Goal: Task Accomplishment & Management: Use online tool/utility

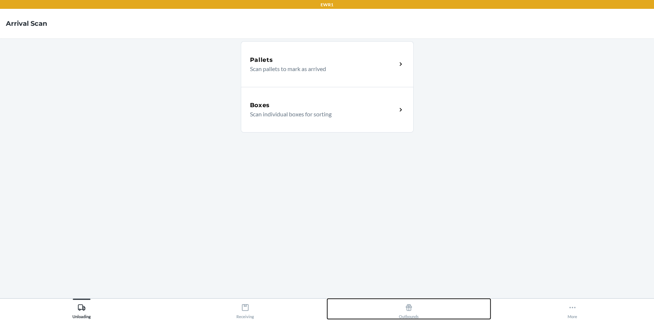
click at [410, 305] on icon at bounding box center [409, 307] width 8 height 8
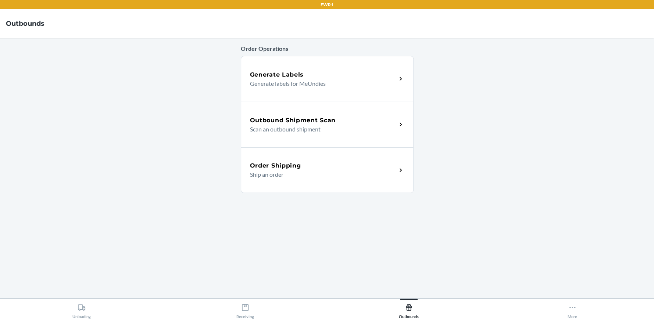
click at [335, 120] on h5 "Outbound Shipment Scan" at bounding box center [293, 120] width 86 height 9
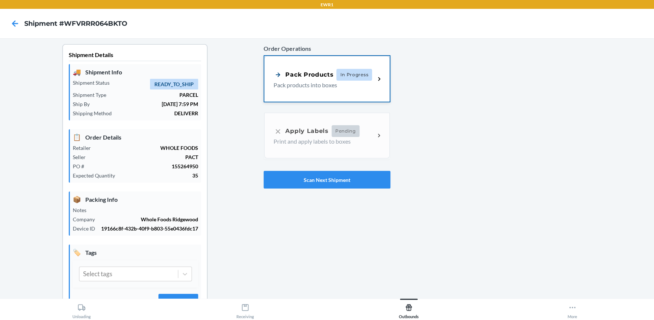
click at [330, 89] on div "Pack Products In Progress Pack products into boxes" at bounding box center [326, 79] width 125 height 46
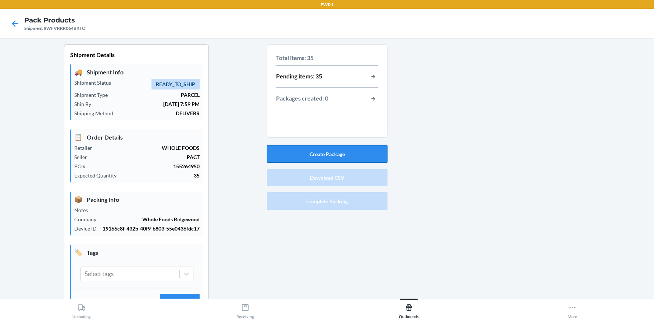
click at [352, 152] on button "Create Package" at bounding box center [327, 154] width 121 height 18
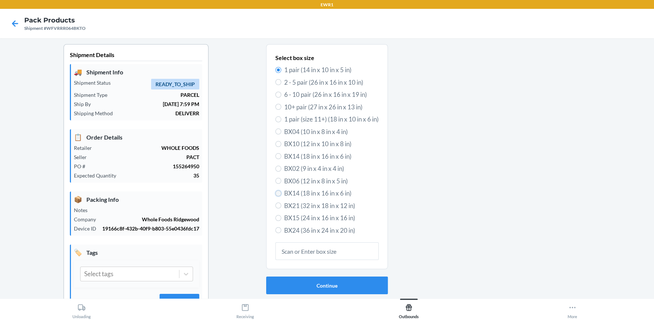
click at [276, 193] on input "BX14 (18 in x 16 in x 6 in)" at bounding box center [278, 193] width 6 height 6
radio input "true"
radio input "false"
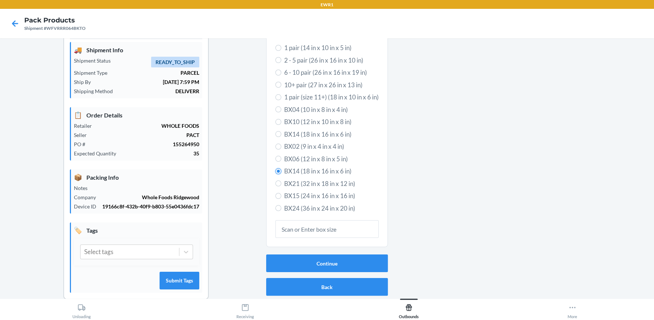
scroll to position [33, 0]
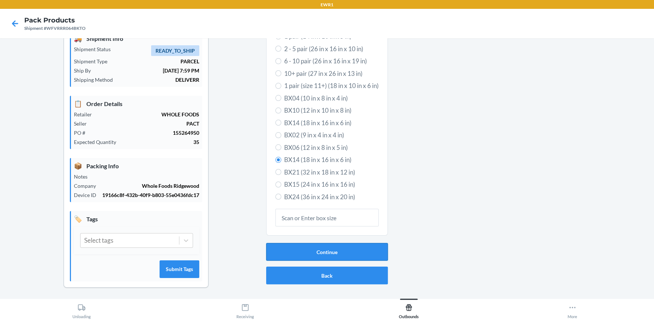
click at [321, 256] on button "Continue" at bounding box center [327, 252] width 122 height 18
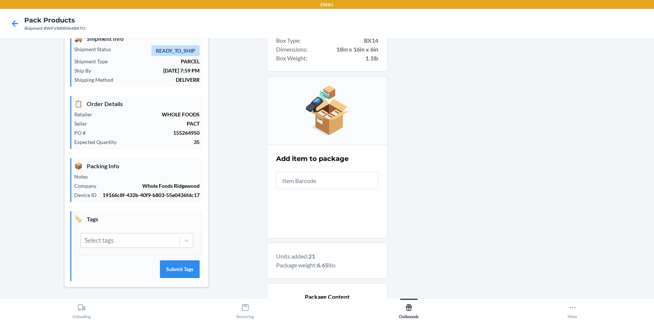
drag, startPoint x: 644, startPoint y: 287, endPoint x: 464, endPoint y: 69, distance: 282.7
click at [487, 82] on div at bounding box center [518, 273] width 261 height 524
click at [320, 173] on input "text" at bounding box center [327, 180] width 102 height 18
drag, startPoint x: 325, startPoint y: 180, endPoint x: 162, endPoint y: 201, distance: 164.6
click at [162, 201] on div "Shipment Details 🚚 Shipment Info Shipment Status READY_TO_SHIP Shipment Type PA…" at bounding box center [327, 273] width 642 height 524
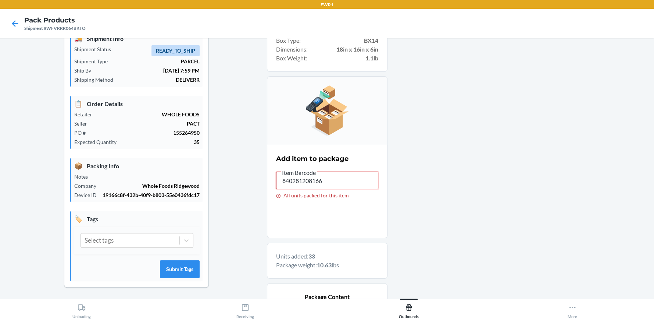
drag, startPoint x: 333, startPoint y: 184, endPoint x: 190, endPoint y: 189, distance: 143.1
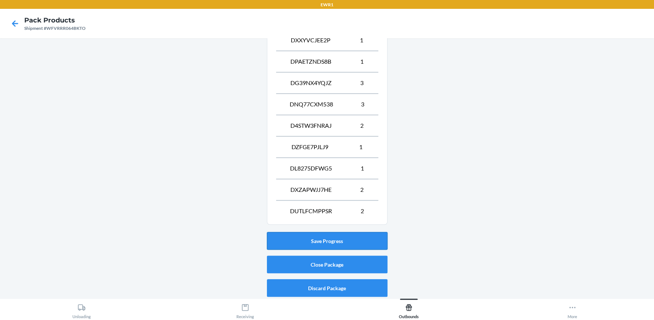
click at [337, 239] on button "Save Progress" at bounding box center [327, 241] width 121 height 18
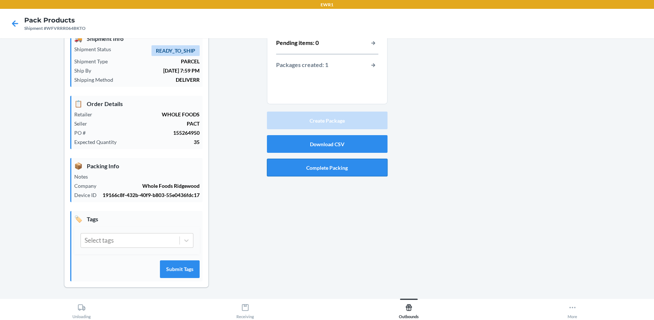
click at [316, 170] on button "Complete Packing" at bounding box center [327, 167] width 121 height 18
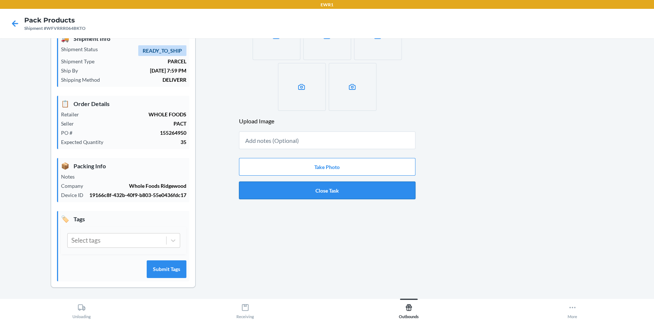
click at [321, 194] on button "Close Task" at bounding box center [327, 190] width 177 height 18
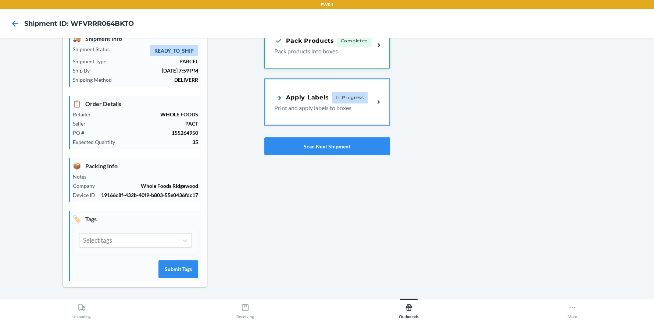
click at [303, 55] on div "Pack Products Completed Pack products into boxes" at bounding box center [327, 45] width 124 height 46
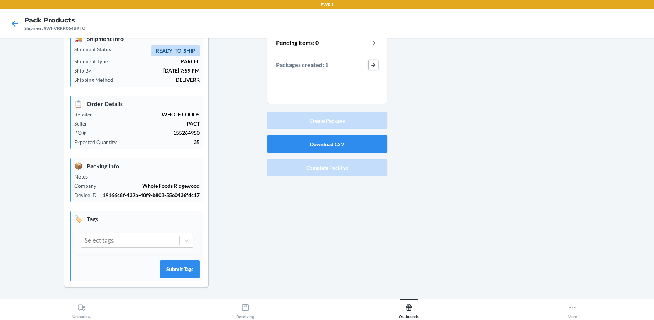
click at [370, 67] on button "button-view-packages-created" at bounding box center [374, 65] width 10 height 10
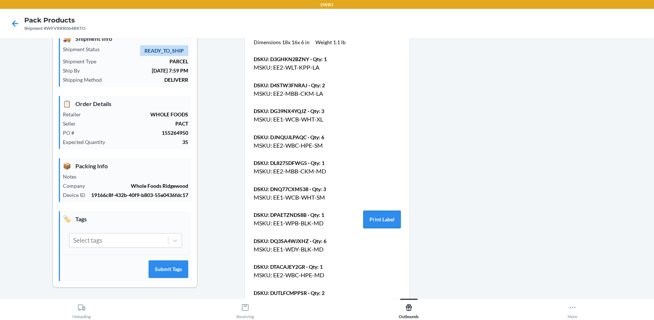
click at [381, 224] on button "Print Label" at bounding box center [382, 219] width 38 height 18
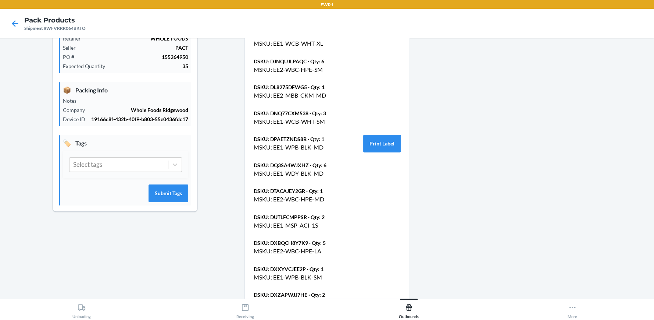
scroll to position [190, 0]
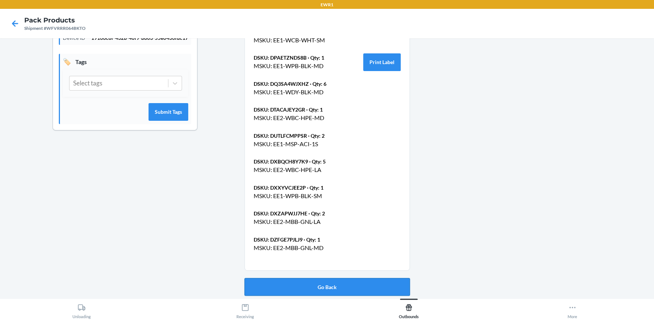
click at [318, 291] on button "Go Back" at bounding box center [327, 287] width 165 height 18
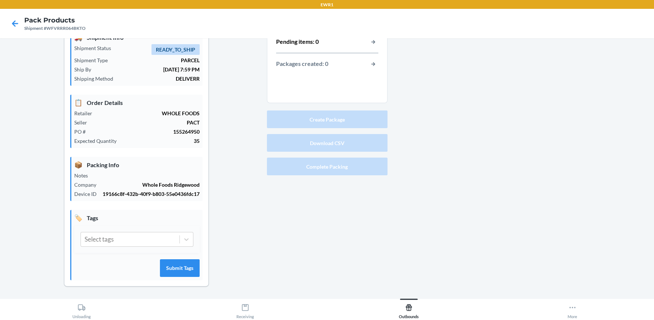
scroll to position [33, 0]
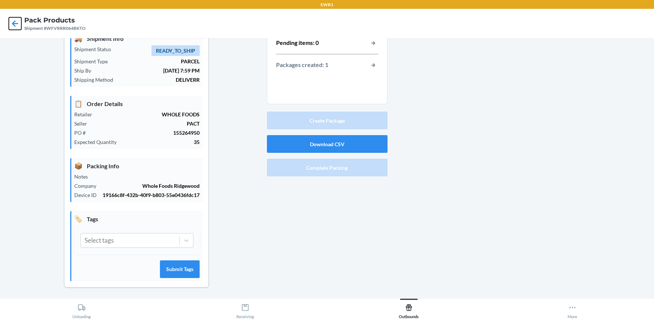
click at [13, 23] on icon at bounding box center [15, 23] width 6 height 6
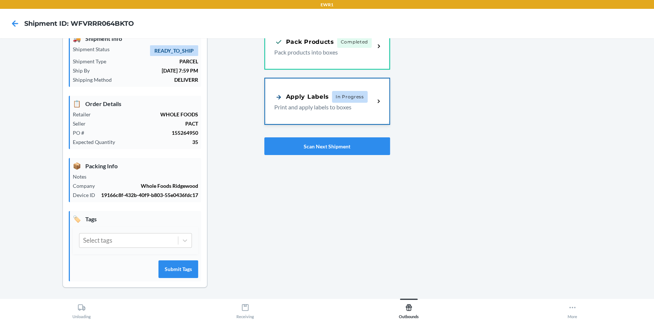
click at [306, 97] on div "Apply Labels" at bounding box center [301, 96] width 55 height 9
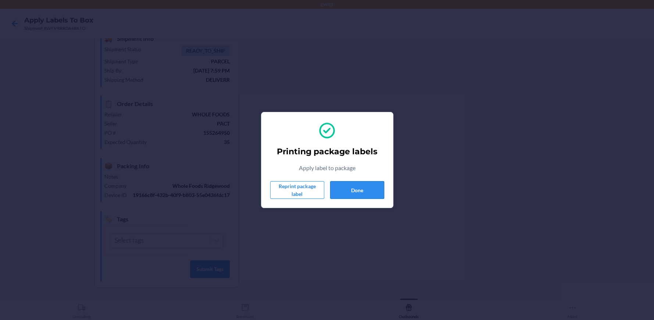
click at [376, 190] on button "Done" at bounding box center [357, 190] width 54 height 18
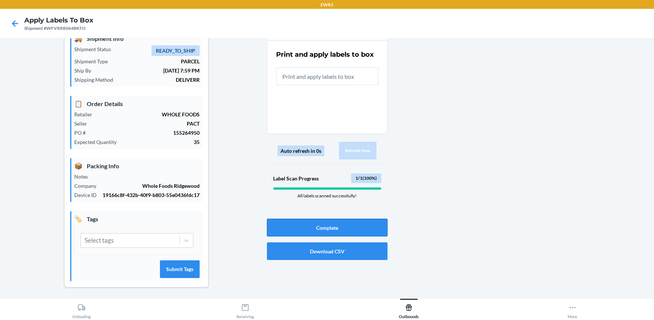
click at [319, 225] on button "Complete" at bounding box center [327, 227] width 121 height 18
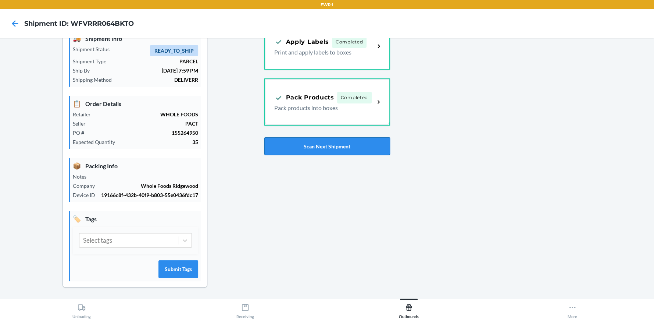
click at [320, 142] on button "Scan Next Shipment" at bounding box center [327, 146] width 126 height 18
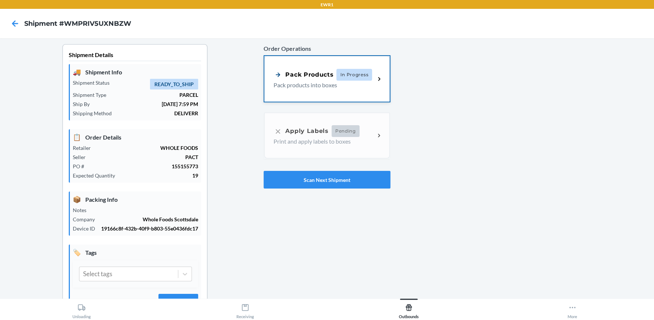
click at [352, 63] on div "Pack Products In Progress Pack products into boxes" at bounding box center [326, 79] width 125 height 46
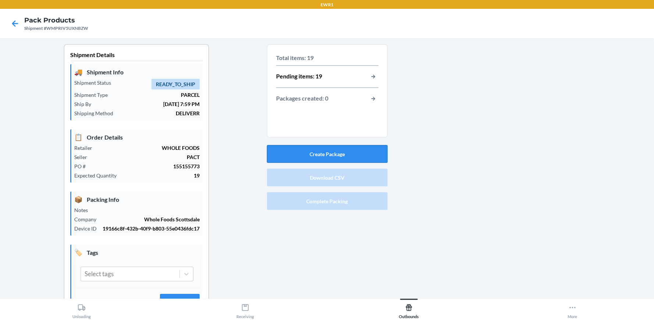
click at [343, 154] on button "Create Package" at bounding box center [327, 154] width 121 height 18
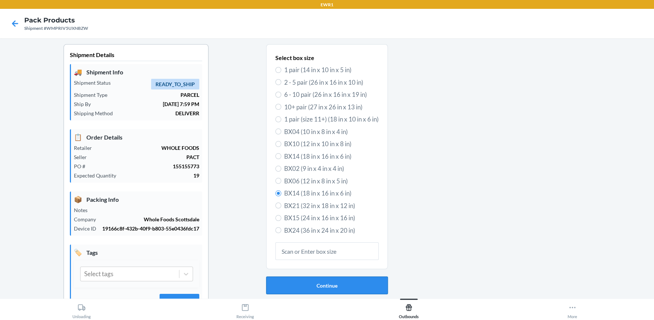
click at [328, 290] on button "Continue" at bounding box center [327, 285] width 122 height 18
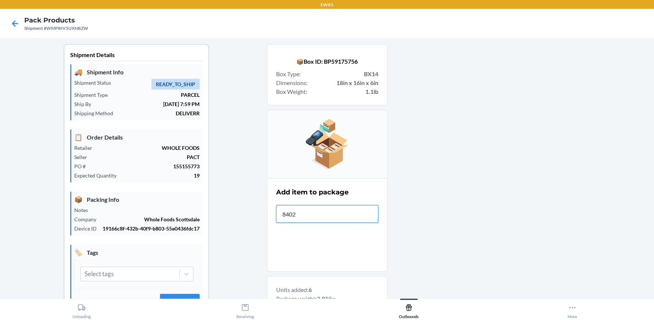
type input "84028"
type input "8403"
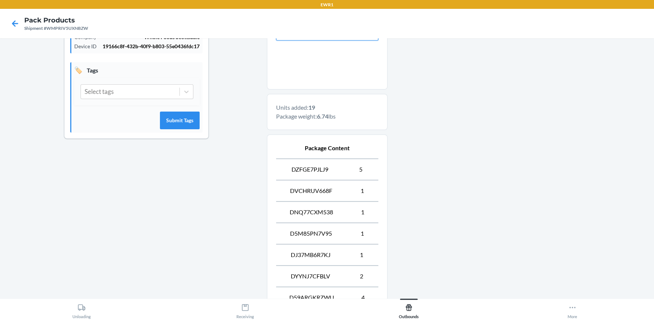
scroll to position [311, 0]
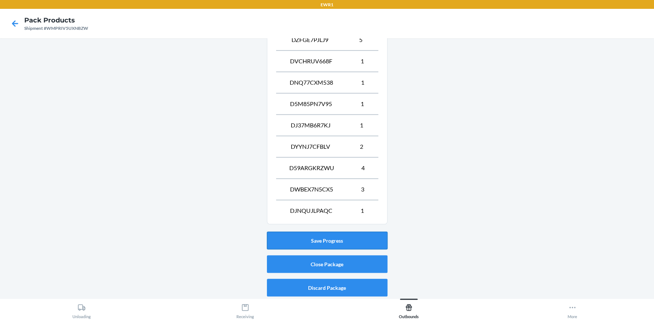
click at [332, 240] on button "Save Progress" at bounding box center [327, 240] width 121 height 18
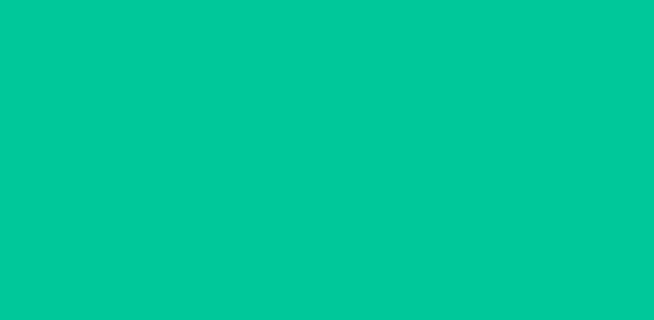
scroll to position [33, 0]
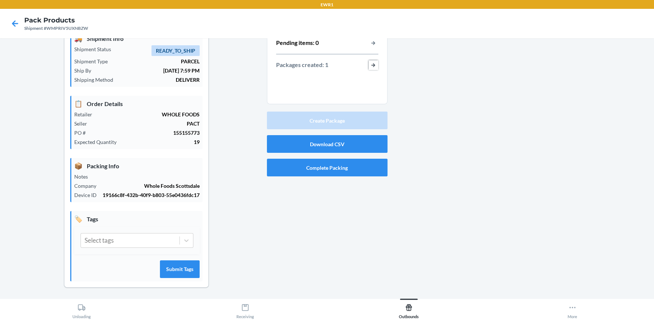
click at [372, 62] on button "button-view-packages-created" at bounding box center [374, 65] width 10 height 10
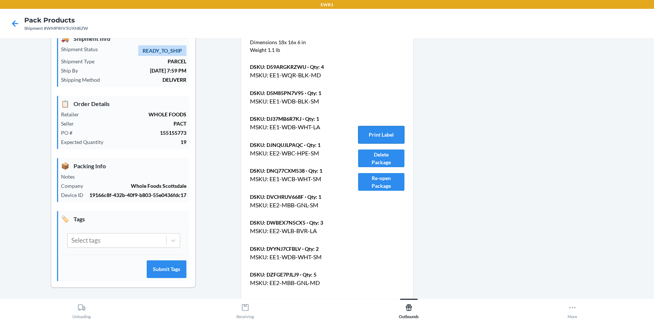
click at [379, 132] on button "Print Label" at bounding box center [381, 135] width 46 height 18
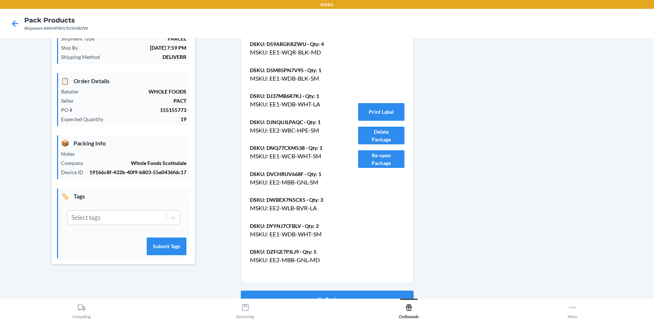
scroll to position [69, 0]
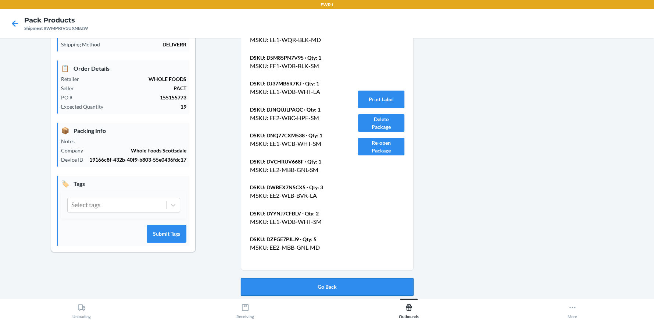
click at [339, 279] on button "Go Back" at bounding box center [327, 287] width 173 height 18
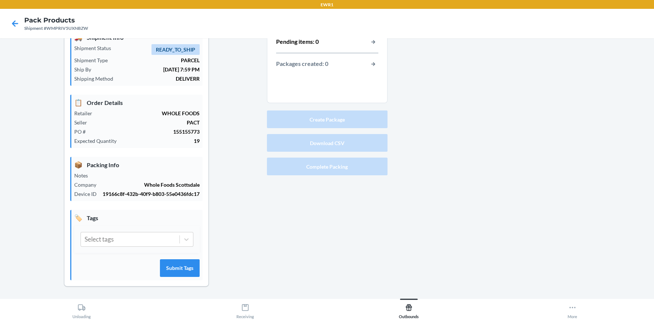
scroll to position [33, 0]
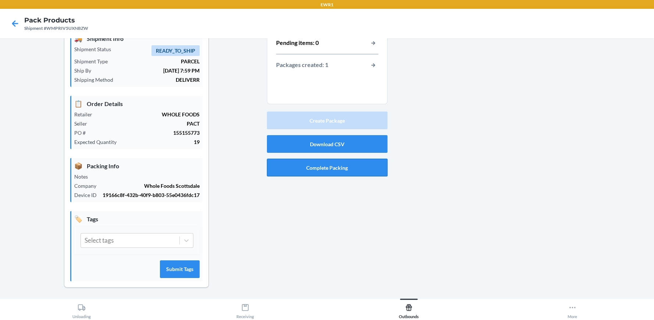
click at [324, 164] on button "Complete Packing" at bounding box center [327, 167] width 121 height 18
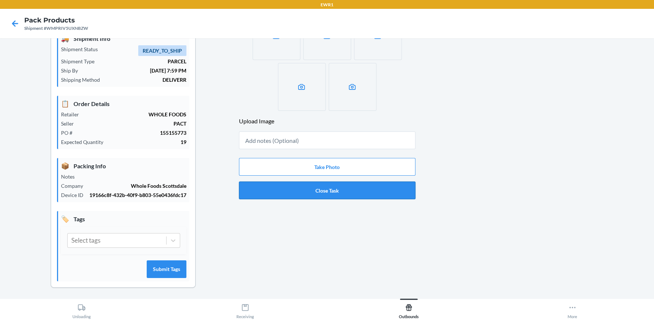
click at [326, 186] on button "Close Task" at bounding box center [327, 190] width 177 height 18
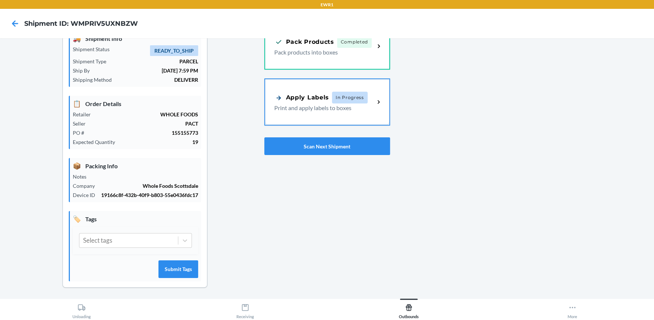
click at [322, 97] on div "Apply Labels" at bounding box center [301, 97] width 55 height 9
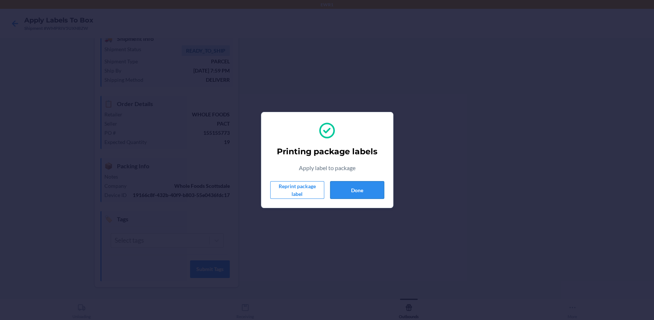
click at [357, 188] on button "Done" at bounding box center [357, 190] width 54 height 18
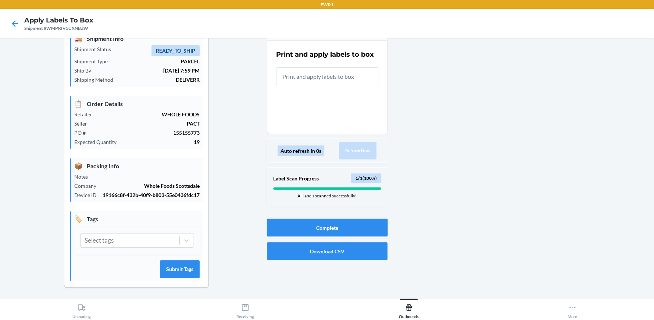
click at [328, 220] on button "Complete" at bounding box center [327, 227] width 121 height 18
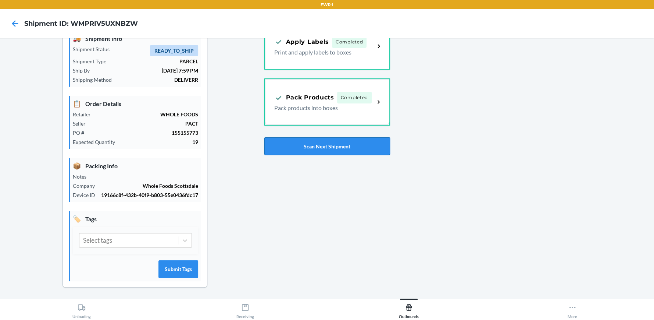
click at [325, 145] on button "Scan Next Shipment" at bounding box center [327, 146] width 126 height 18
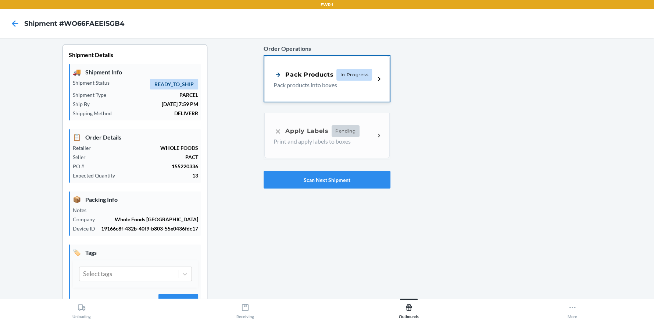
click at [340, 85] on p "Pack products into boxes" at bounding box center [322, 85] width 96 height 9
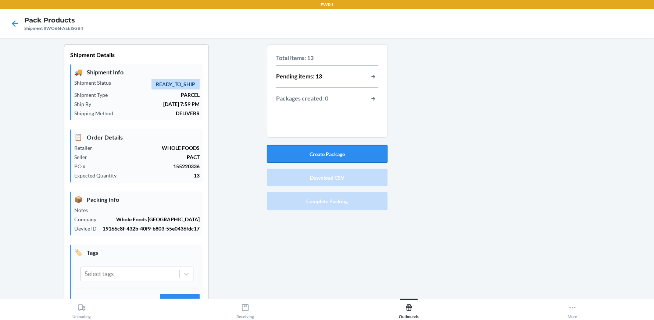
click at [327, 157] on button "Create Package" at bounding box center [327, 154] width 121 height 18
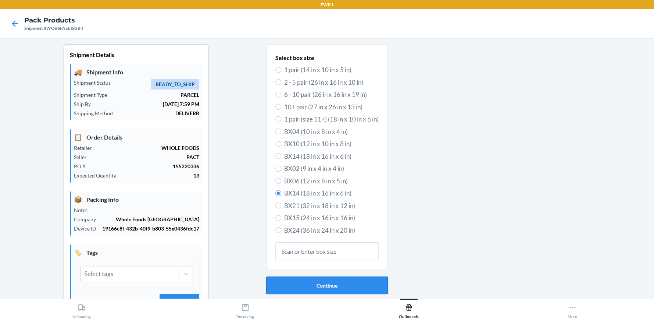
click at [301, 283] on button "Continue" at bounding box center [327, 285] width 122 height 18
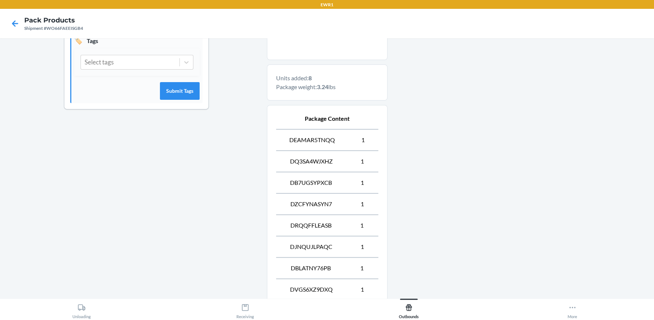
scroll to position [290, 0]
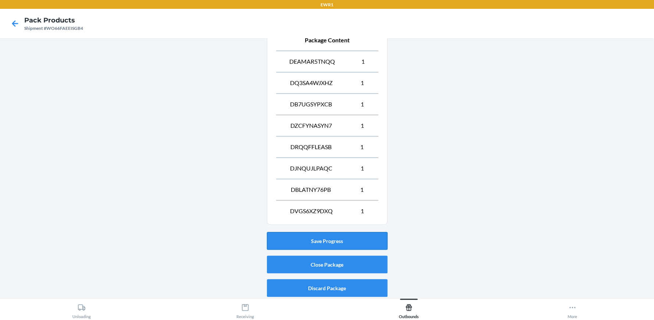
click at [317, 237] on button "Save Progress" at bounding box center [327, 241] width 121 height 18
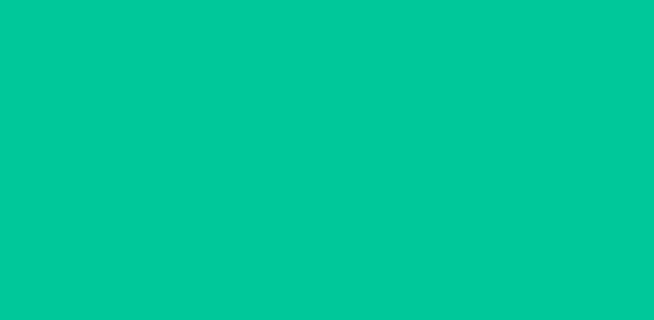
scroll to position [33, 0]
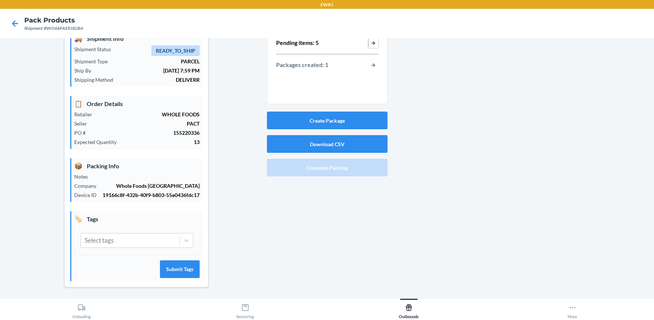
click at [369, 43] on button "button-view-pending-items" at bounding box center [374, 43] width 10 height 10
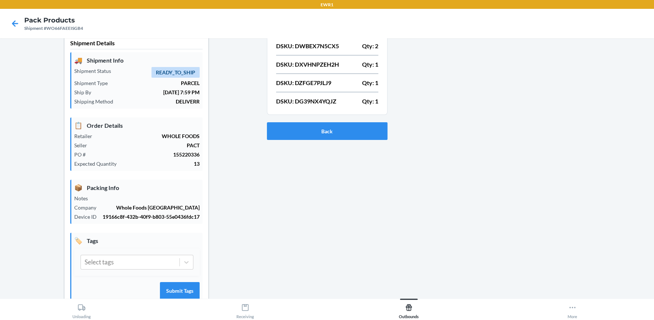
scroll to position [0, 0]
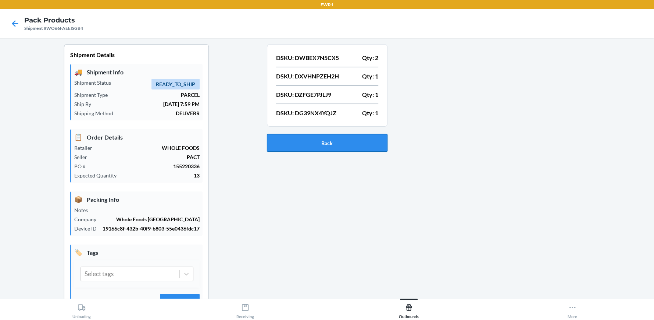
click at [345, 144] on button "Back" at bounding box center [327, 143] width 121 height 18
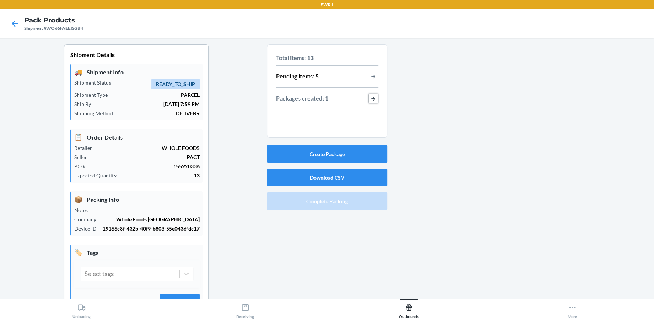
click at [373, 99] on button "button-view-packages-created" at bounding box center [374, 99] width 10 height 10
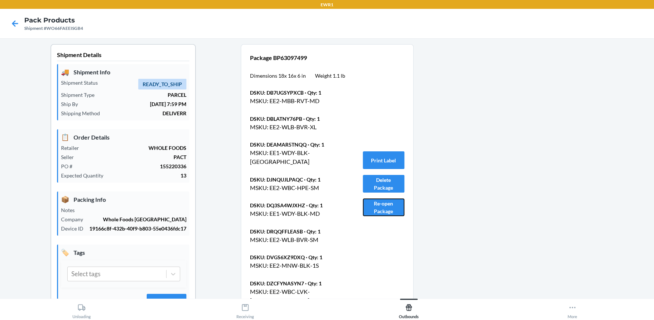
click at [386, 205] on button "Re-open Package" at bounding box center [384, 207] width 42 height 18
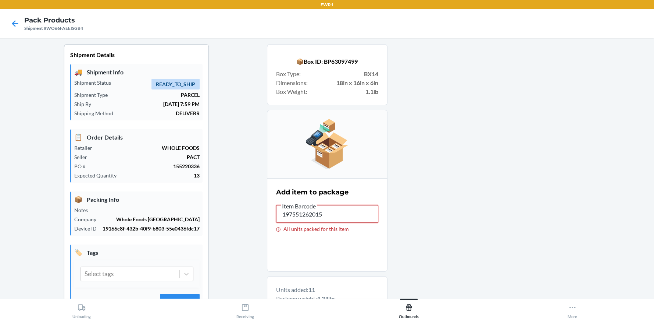
drag, startPoint x: 331, startPoint y: 210, endPoint x: 101, endPoint y: 210, distance: 229.8
drag, startPoint x: 321, startPoint y: 211, endPoint x: 155, endPoint y: 215, distance: 166.2
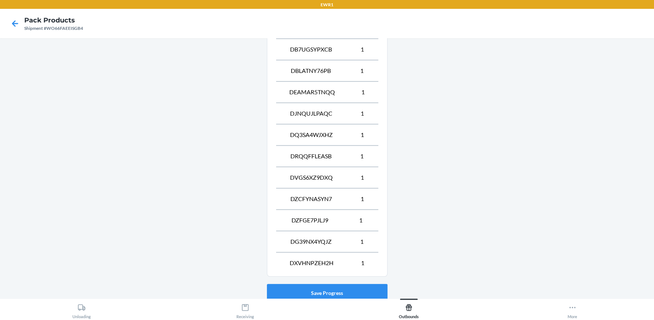
scroll to position [354, 0]
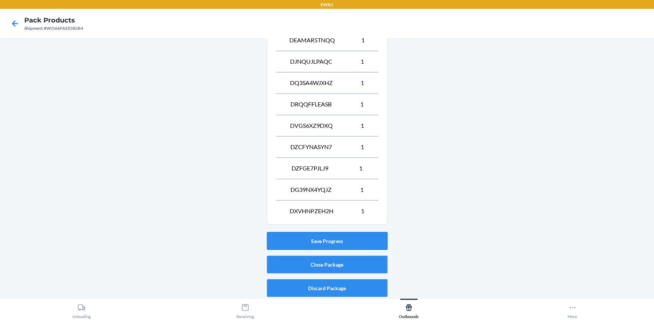
click at [329, 235] on button "Save Progress" at bounding box center [327, 241] width 121 height 18
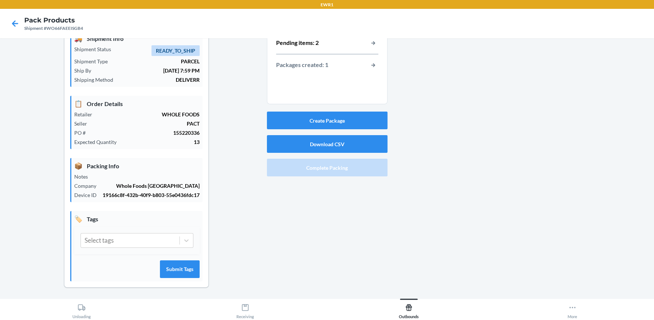
scroll to position [0, 0]
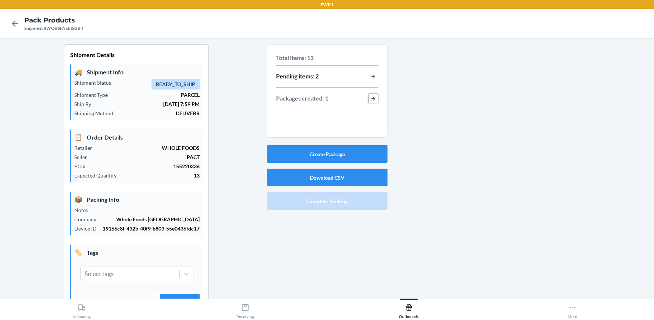
click at [370, 97] on button "button-view-packages-created" at bounding box center [374, 99] width 10 height 10
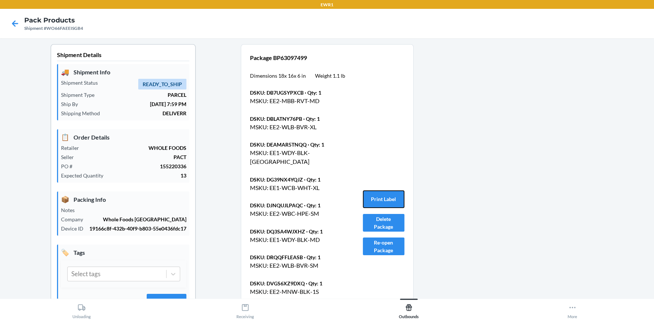
click at [383, 193] on button "Print Label" at bounding box center [384, 199] width 42 height 18
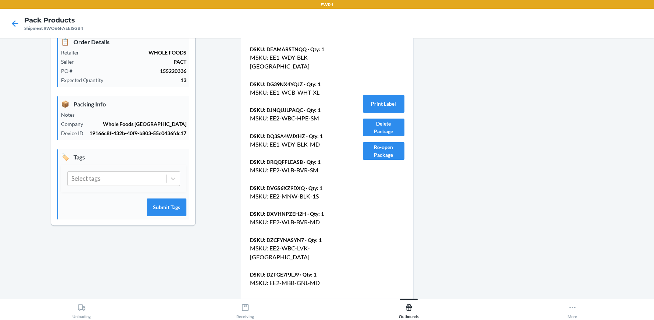
scroll to position [120, 0]
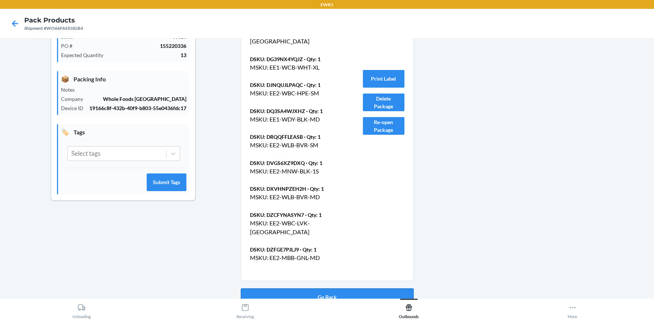
click at [327, 288] on button "Go Back" at bounding box center [327, 297] width 173 height 18
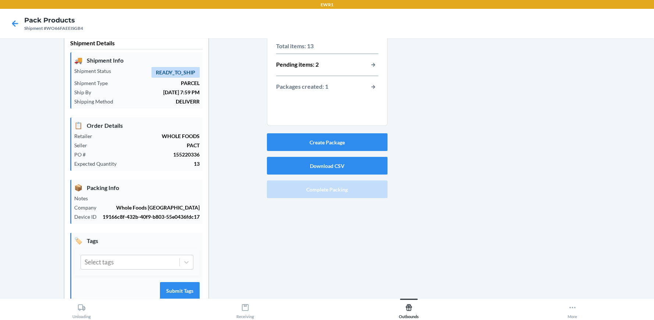
scroll to position [0, 0]
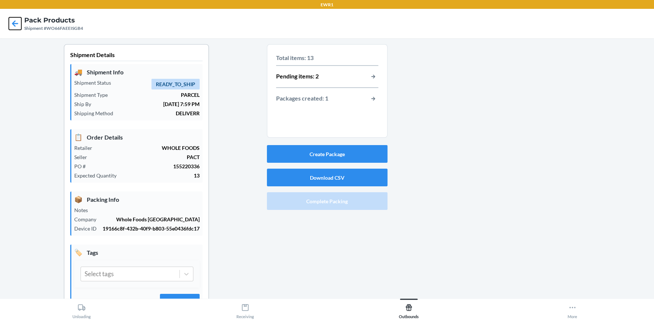
click at [18, 22] on icon at bounding box center [15, 23] width 13 height 13
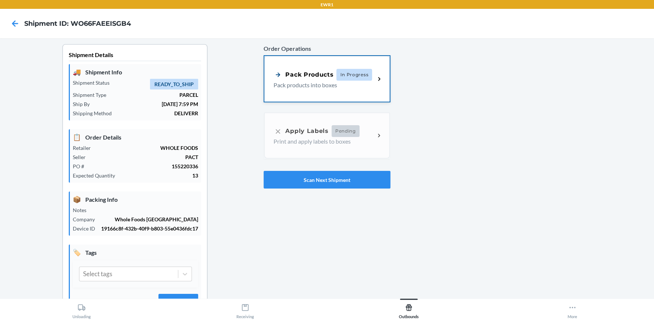
click at [359, 84] on p "Pack products into boxes" at bounding box center [322, 85] width 96 height 9
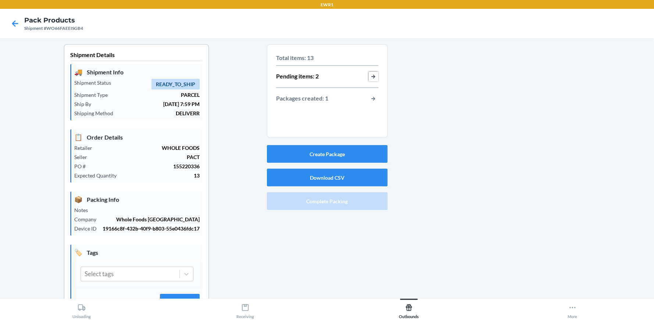
click at [369, 76] on button "button-view-pending-items" at bounding box center [374, 77] width 10 height 10
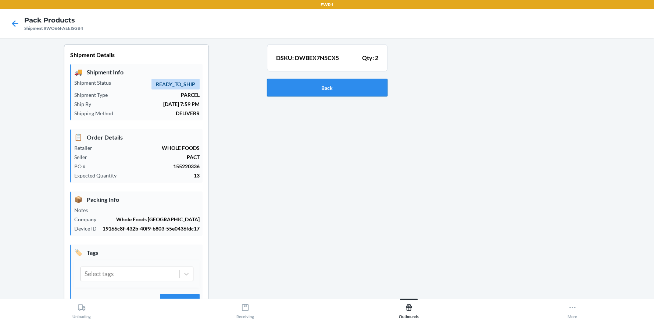
click at [324, 88] on button "Back" at bounding box center [327, 88] width 121 height 18
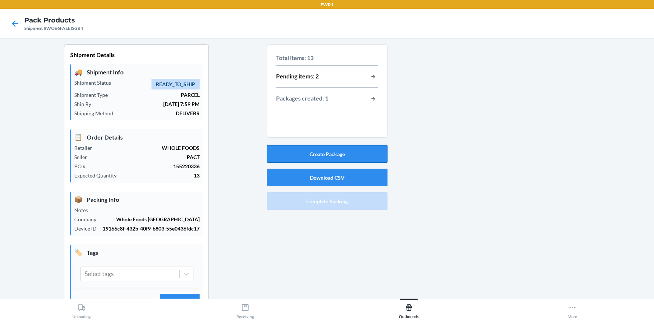
click at [335, 150] on button "Create Package" at bounding box center [327, 154] width 121 height 18
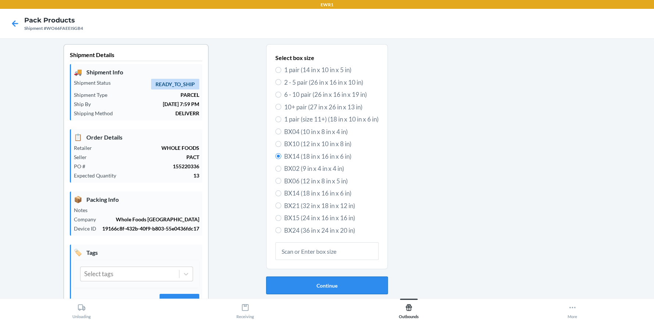
click at [326, 286] on button "Continue" at bounding box center [327, 285] width 122 height 18
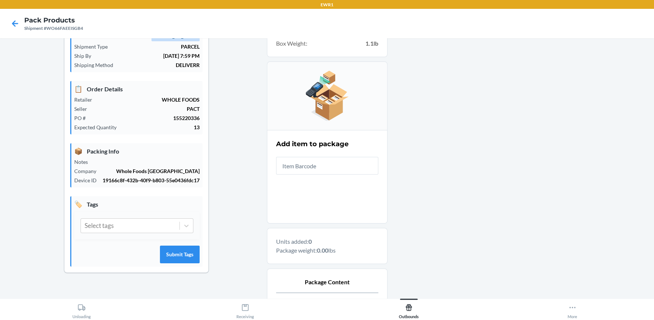
scroll to position [126, 0]
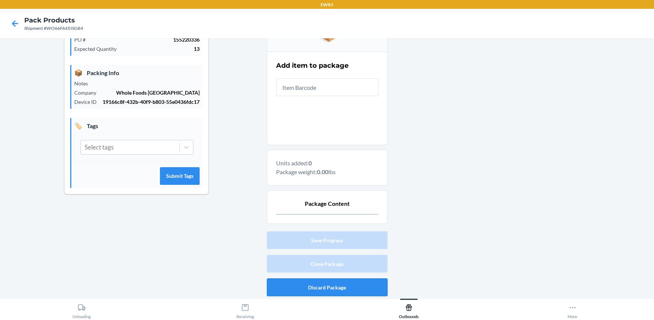
click at [336, 285] on button "Discard Package" at bounding box center [327, 287] width 121 height 18
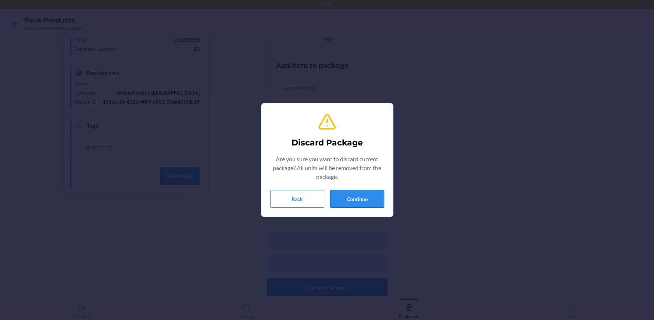
click at [369, 199] on button "Continue" at bounding box center [357, 199] width 54 height 18
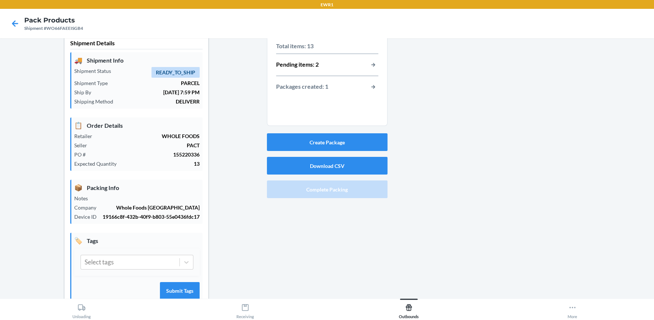
scroll to position [0, 0]
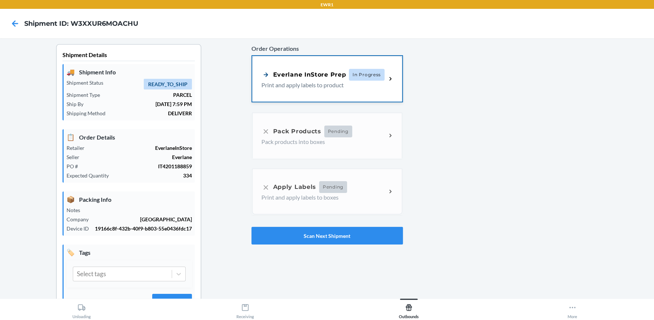
click at [271, 91] on div "Everlane InStore Prep In Progress Print and apply labels to product" at bounding box center [327, 79] width 150 height 46
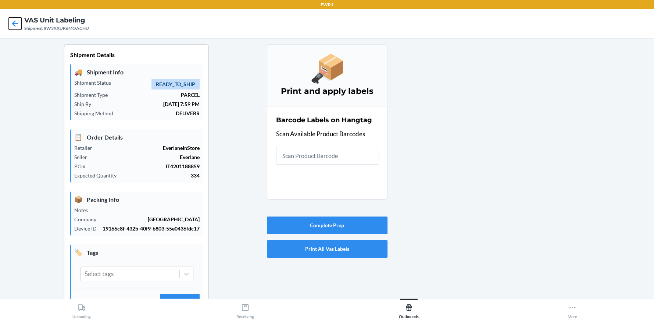
click at [14, 25] on icon at bounding box center [15, 23] width 6 height 6
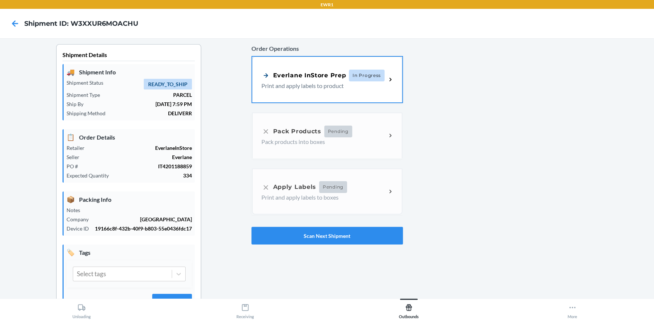
click at [391, 138] on div "Order Operations Everlane InStore Prep In Progress Print and apply labels to pr…" at bounding box center [328, 144] width 152 height 206
click at [284, 95] on div "Everlane InStore Prep In Progress Print and apply labels to product" at bounding box center [327, 79] width 150 height 46
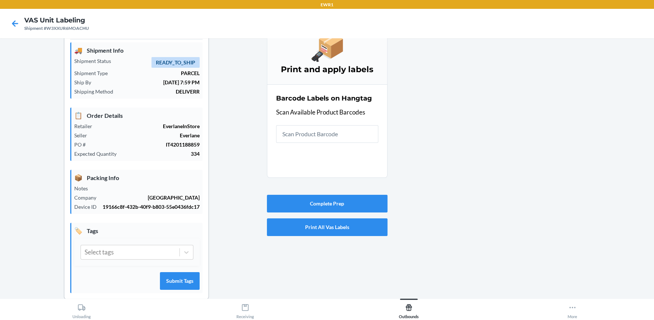
scroll to position [33, 0]
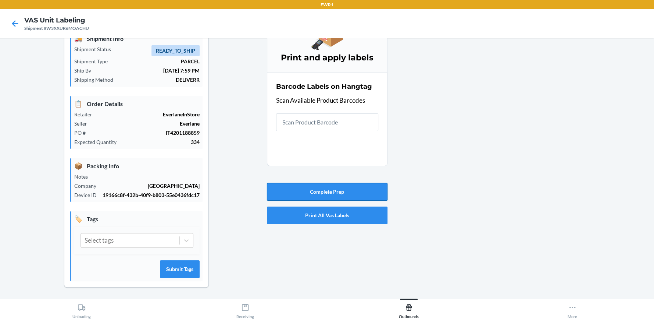
click at [351, 189] on button "Complete Prep" at bounding box center [327, 192] width 121 height 18
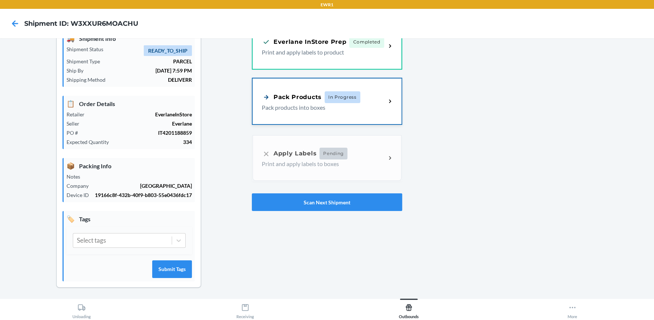
click at [308, 103] on p "Pack products into boxes" at bounding box center [321, 107] width 118 height 9
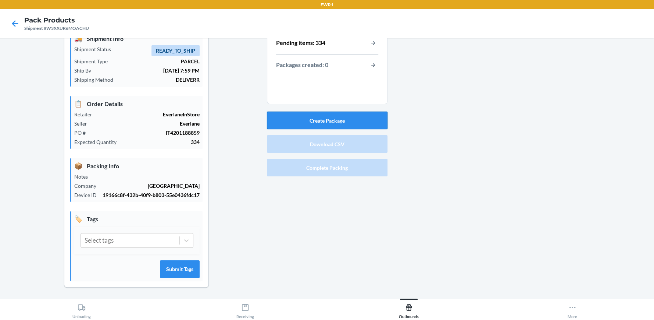
click at [326, 121] on button "Create Package" at bounding box center [327, 120] width 121 height 18
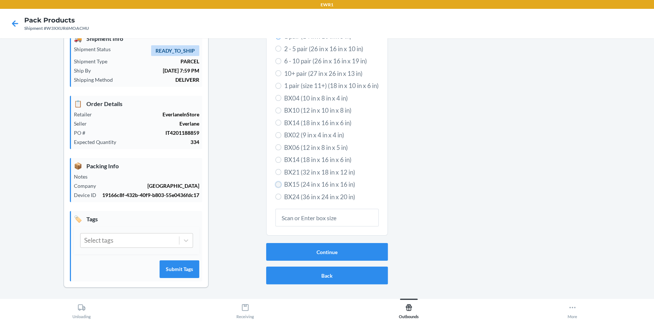
click at [275, 182] on input "BX15 (24 in x 16 in x 16 in)" at bounding box center [278, 184] width 6 height 6
radio input "true"
radio input "false"
click at [332, 251] on button "Continue" at bounding box center [327, 252] width 122 height 18
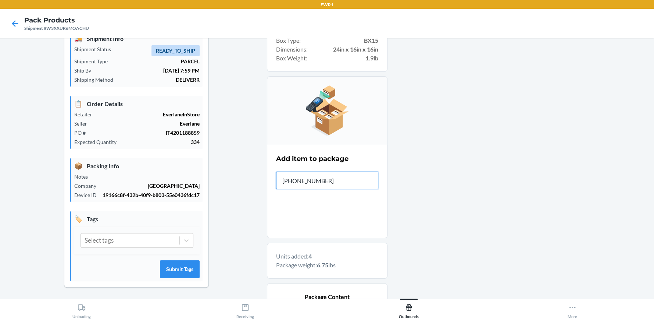
type input "0-00001-4568"
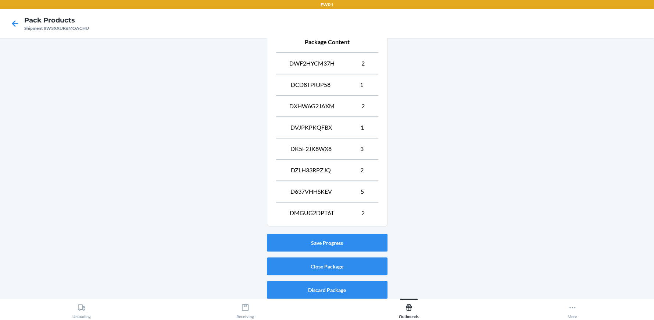
scroll to position [290, 0]
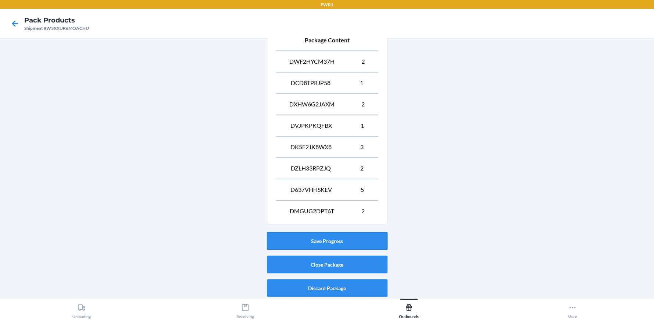
click at [331, 237] on button "Save Progress" at bounding box center [327, 241] width 121 height 18
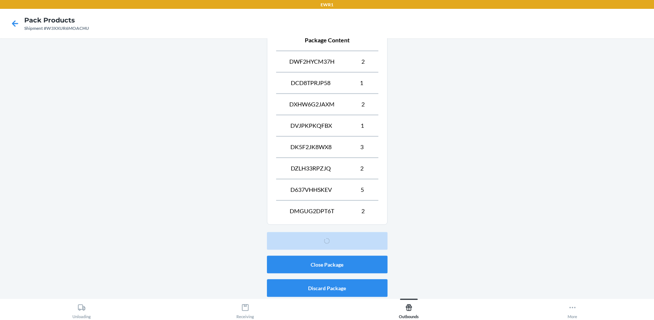
scroll to position [33, 0]
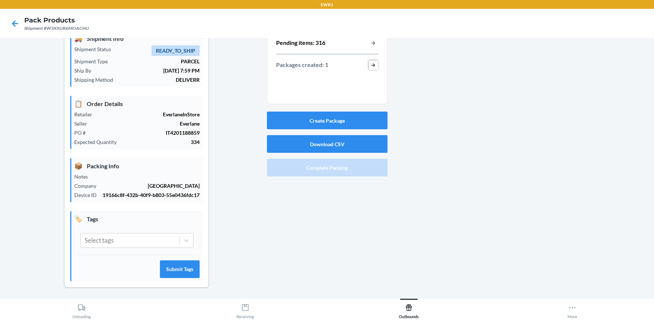
click at [373, 65] on button "button-view-packages-created" at bounding box center [374, 65] width 10 height 10
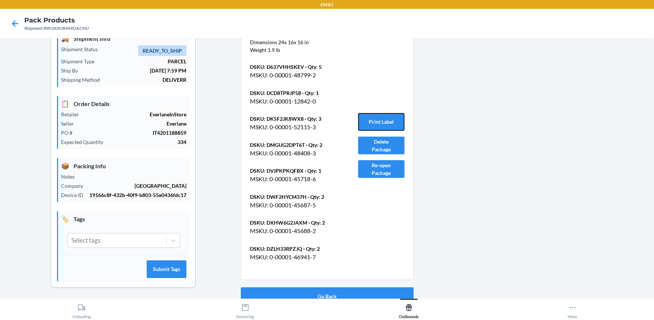
click at [378, 117] on button "Print Label" at bounding box center [381, 122] width 46 height 18
click at [329, 291] on button "Go Back" at bounding box center [327, 296] width 173 height 18
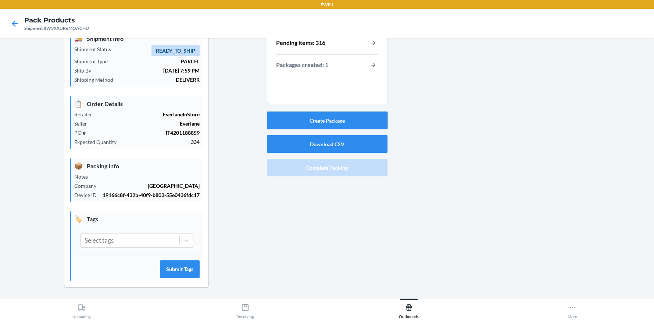
click at [328, 117] on button "Create Package" at bounding box center [327, 120] width 121 height 18
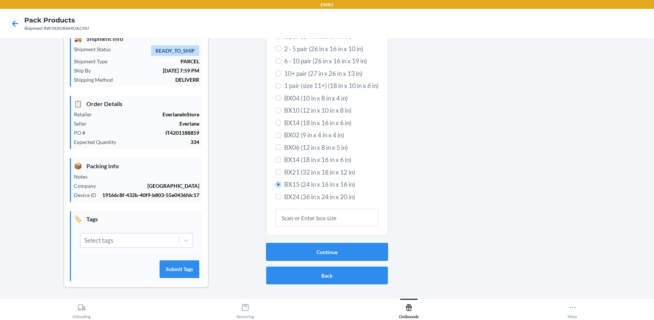
click at [355, 255] on button "Continue" at bounding box center [327, 252] width 122 height 18
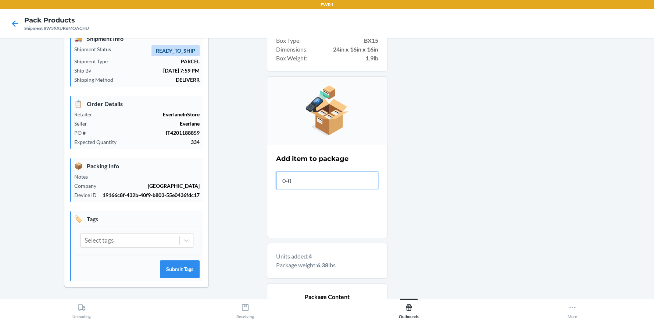
type input "0-00"
type input "0-00001-51739"
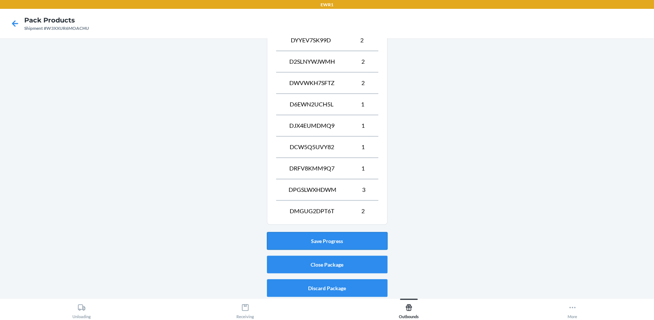
click at [316, 236] on button "Save Progress" at bounding box center [327, 241] width 121 height 18
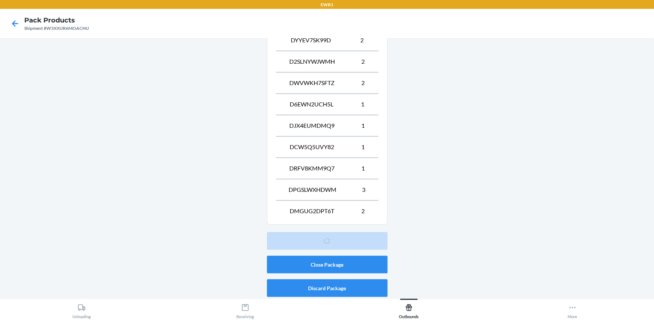
scroll to position [33, 0]
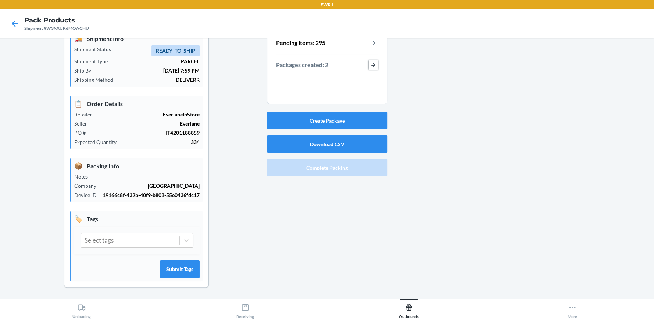
click at [371, 65] on button "button-view-packages-created" at bounding box center [374, 65] width 10 height 10
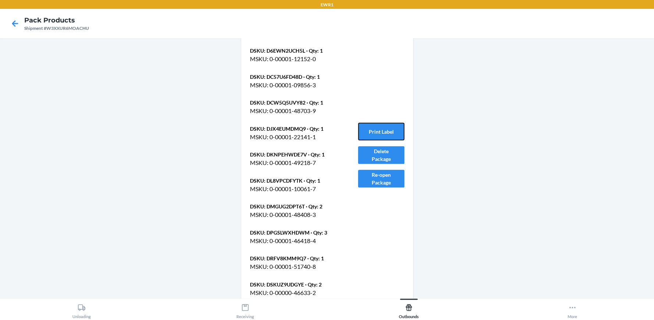
click at [380, 128] on button "Print Label" at bounding box center [381, 131] width 46 height 18
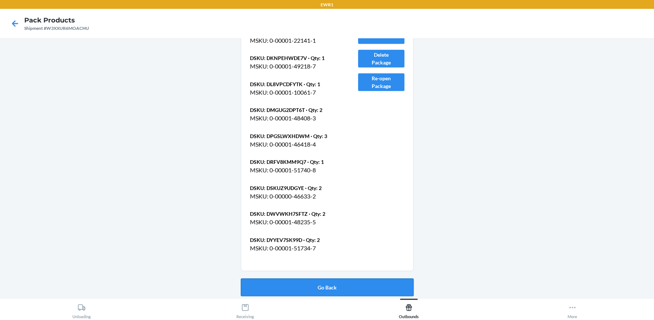
click at [325, 289] on button "Go Back" at bounding box center [327, 287] width 173 height 18
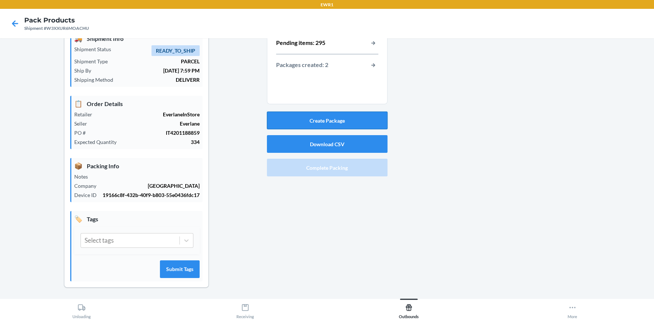
click at [327, 121] on button "Create Package" at bounding box center [327, 120] width 121 height 18
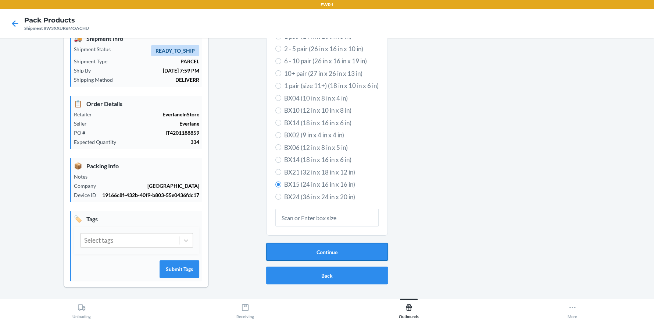
click at [338, 245] on button "Continue" at bounding box center [327, 252] width 122 height 18
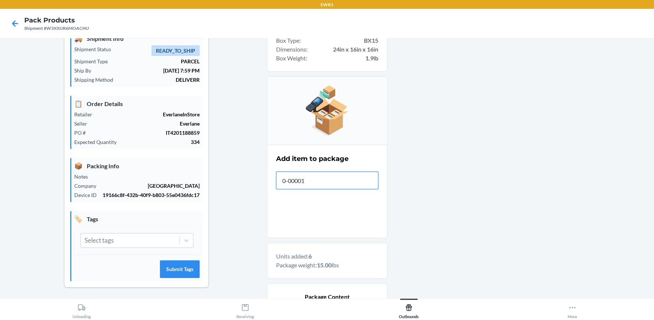
type input "0-00001-"
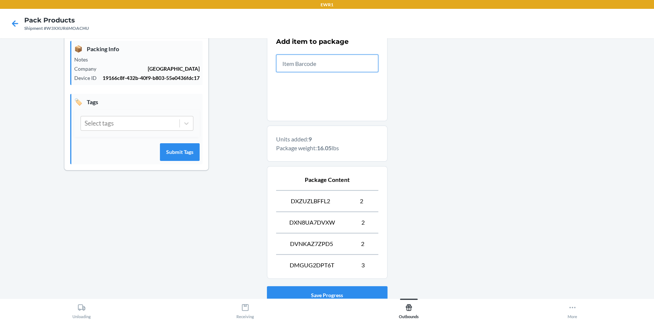
scroll to position [205, 0]
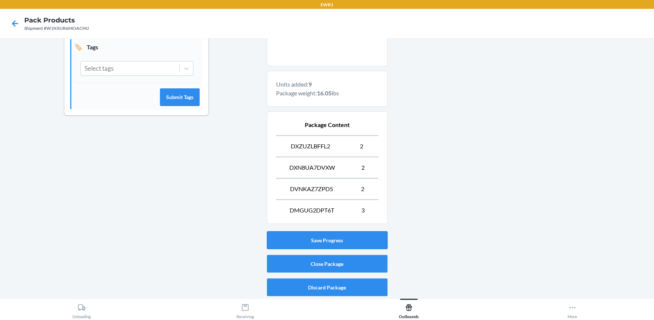
click at [325, 239] on button "Save Progress" at bounding box center [327, 240] width 121 height 18
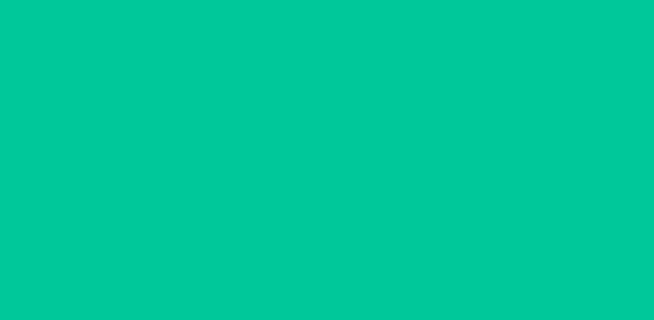
scroll to position [33, 0]
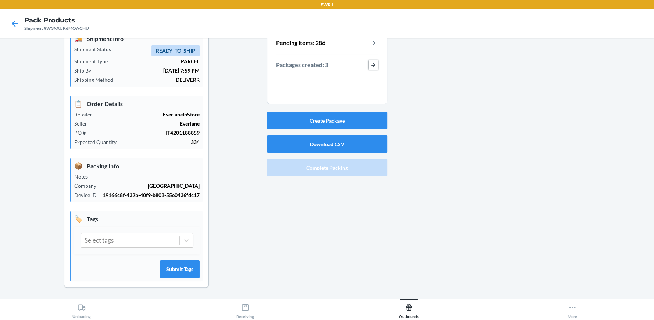
click at [369, 63] on button "button-view-packages-created" at bounding box center [374, 65] width 10 height 10
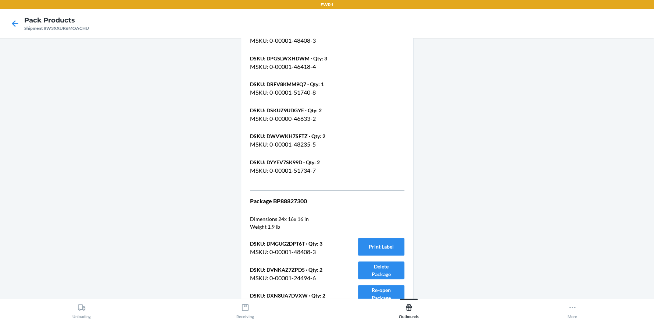
scroll to position [620, 0]
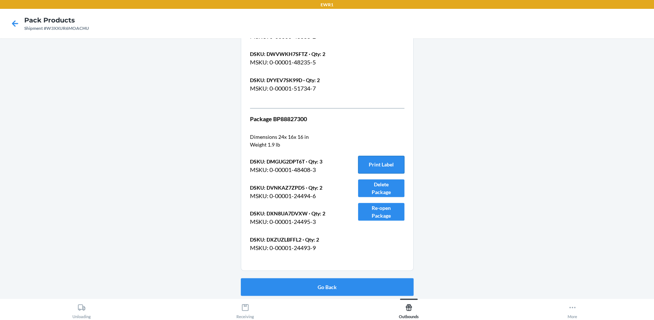
click at [383, 165] on button "Print Label" at bounding box center [381, 165] width 46 height 18
click at [320, 283] on button "Go Back" at bounding box center [327, 287] width 173 height 18
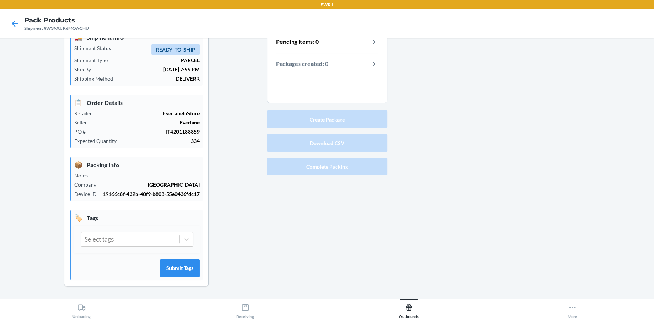
scroll to position [33, 0]
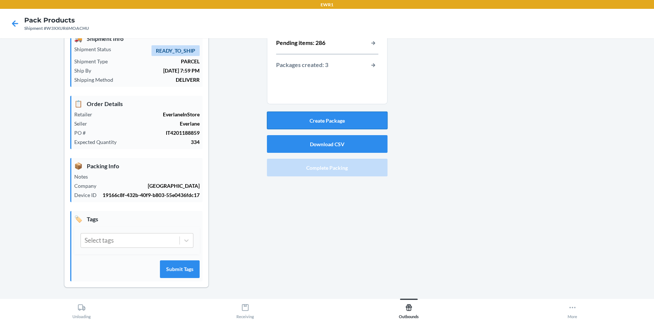
click at [306, 117] on button "Create Package" at bounding box center [327, 120] width 121 height 18
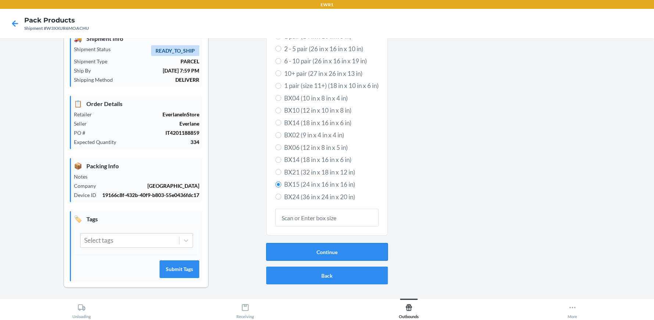
click at [324, 250] on button "Continue" at bounding box center [327, 252] width 122 height 18
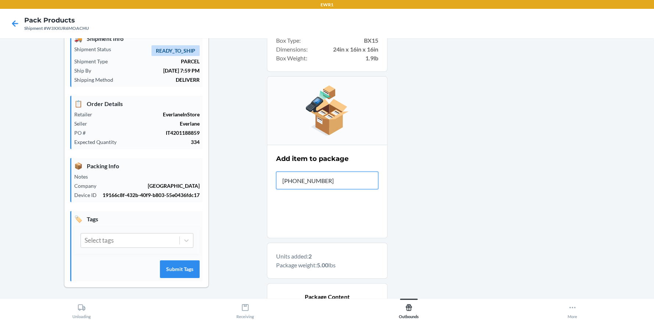
type input "0-00001-24491"
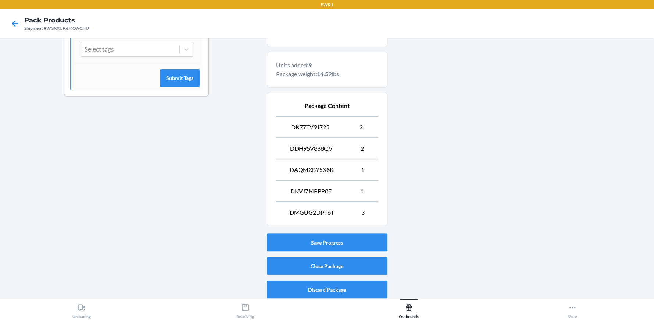
scroll to position [226, 0]
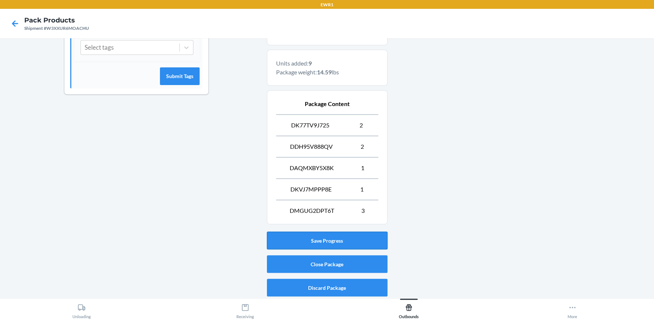
click at [328, 240] on button "Save Progress" at bounding box center [327, 240] width 121 height 18
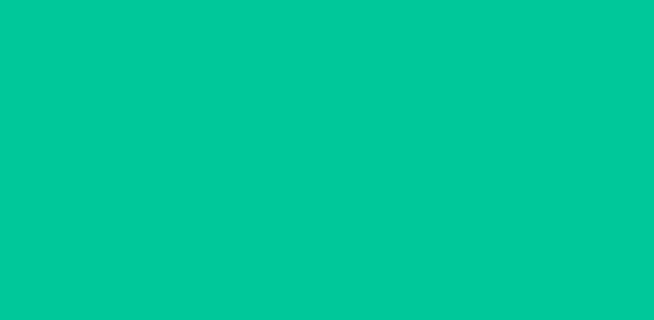
scroll to position [33, 0]
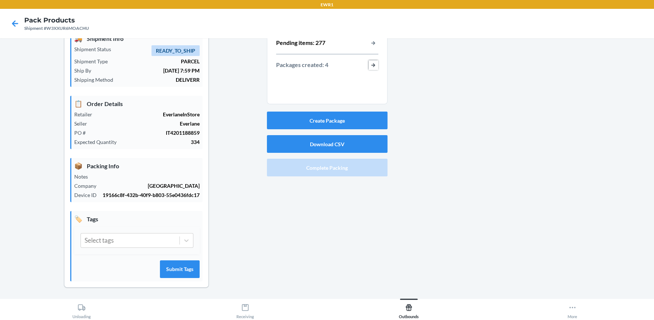
click at [370, 65] on button "button-view-packages-created" at bounding box center [374, 65] width 10 height 10
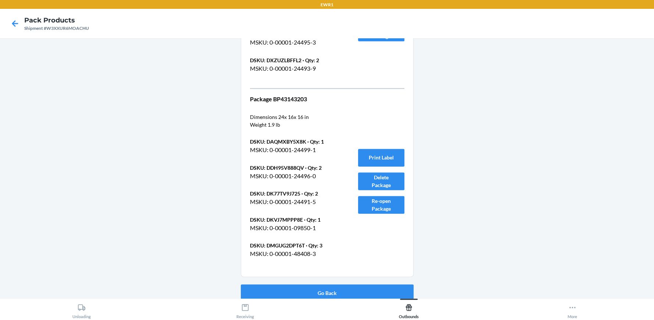
scroll to position [805, 0]
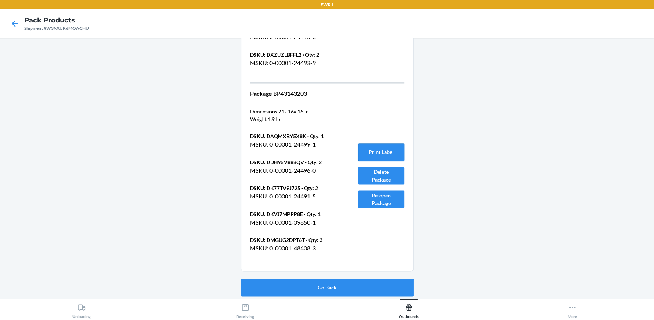
click at [378, 151] on button "Print Label" at bounding box center [381, 152] width 46 height 18
click at [316, 286] on button "Go Back" at bounding box center [327, 287] width 173 height 18
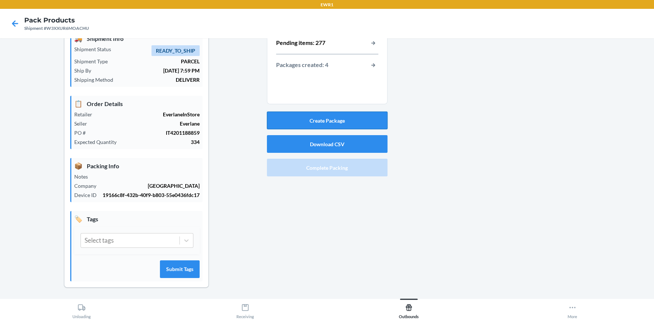
click at [322, 119] on button "Create Package" at bounding box center [327, 120] width 121 height 18
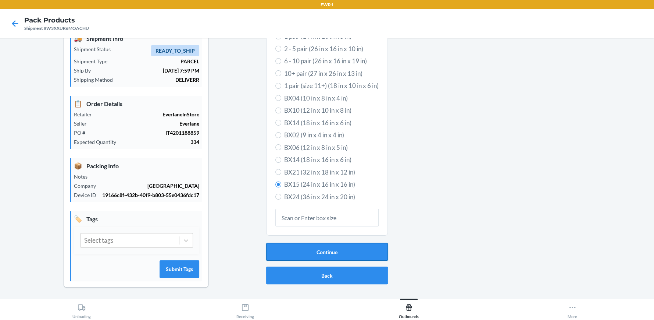
click at [335, 253] on button "Continue" at bounding box center [327, 252] width 122 height 18
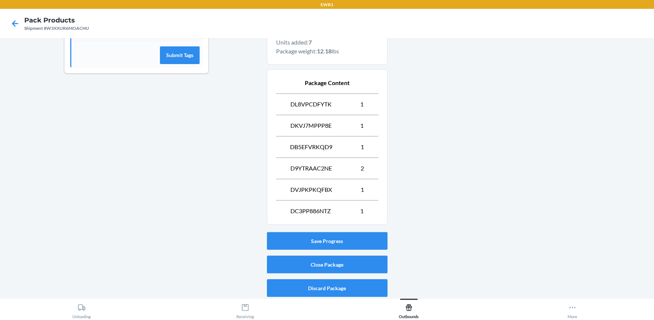
scroll to position [247, 0]
click at [327, 235] on button "Save Progress" at bounding box center [327, 240] width 121 height 18
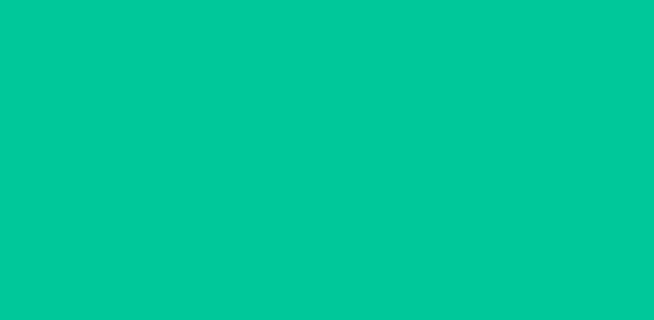
scroll to position [33, 0]
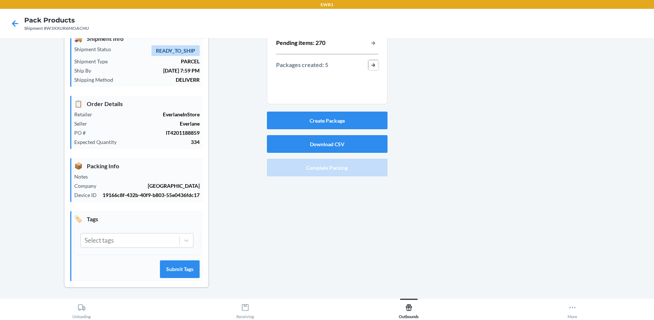
click at [369, 65] on button "button-view-packages-created" at bounding box center [374, 65] width 10 height 10
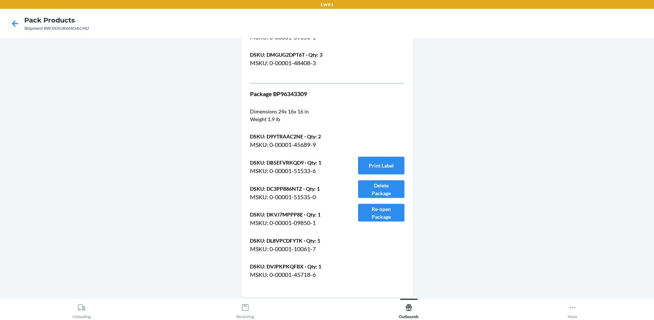
scroll to position [1016, 0]
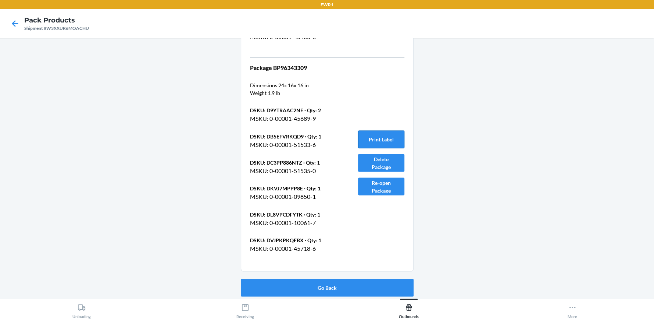
click at [377, 137] on button "Print Label" at bounding box center [381, 139] width 46 height 18
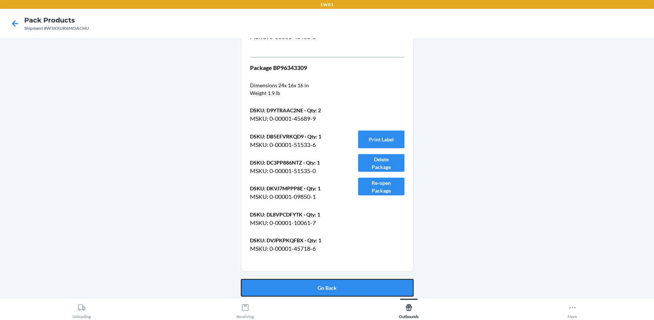
drag, startPoint x: 329, startPoint y: 284, endPoint x: 326, endPoint y: 281, distance: 4.7
click at [328, 283] on button "Go Back" at bounding box center [327, 287] width 173 height 18
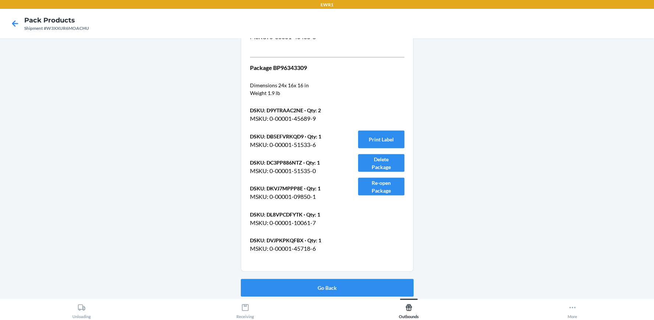
scroll to position [33, 0]
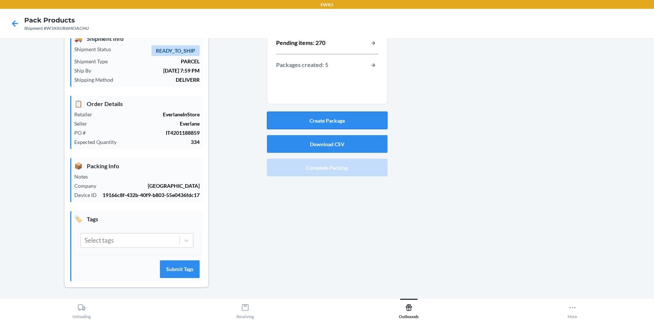
click at [325, 118] on button "Create Package" at bounding box center [327, 120] width 121 height 18
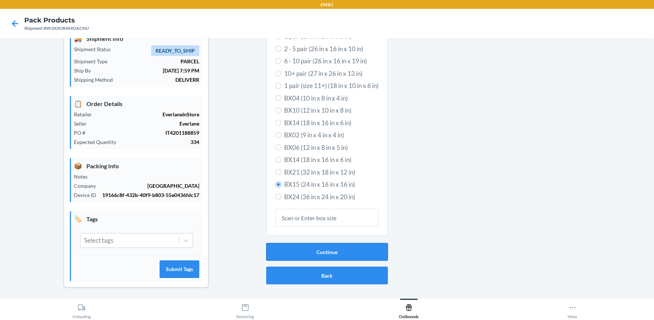
click at [325, 250] on button "Continue" at bounding box center [327, 252] width 122 height 18
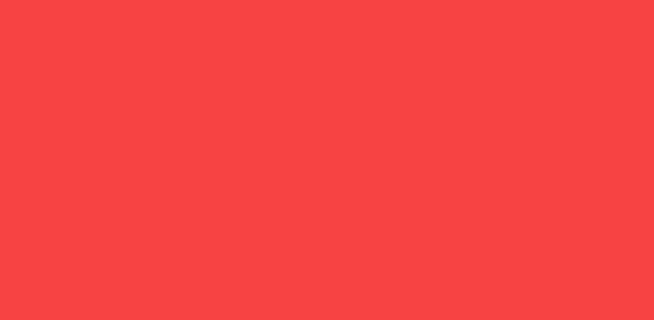
scroll to position [166, 0]
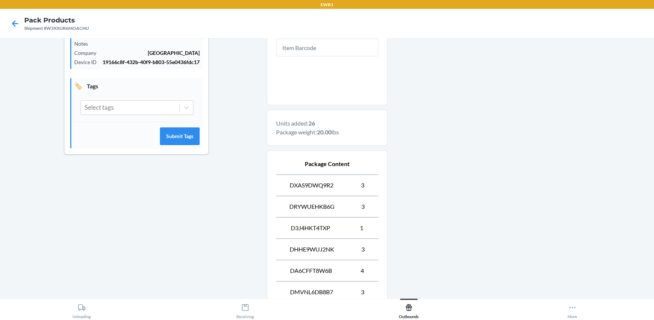
click at [572, 111] on div at bounding box center [518, 161] width 261 height 566
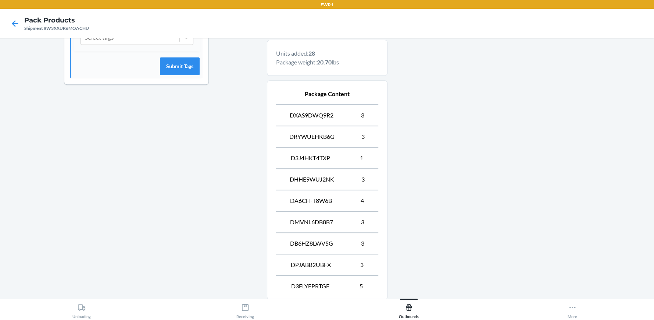
scroll to position [311, 0]
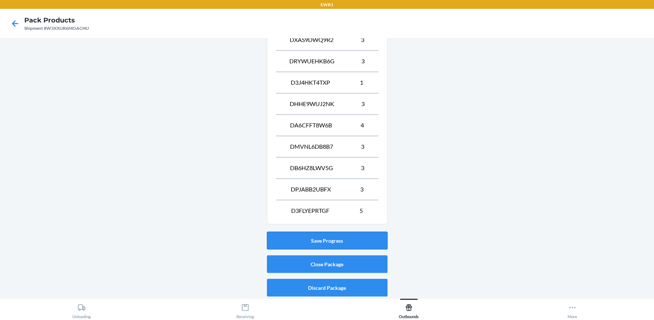
click at [324, 239] on button "Save Progress" at bounding box center [327, 240] width 121 height 18
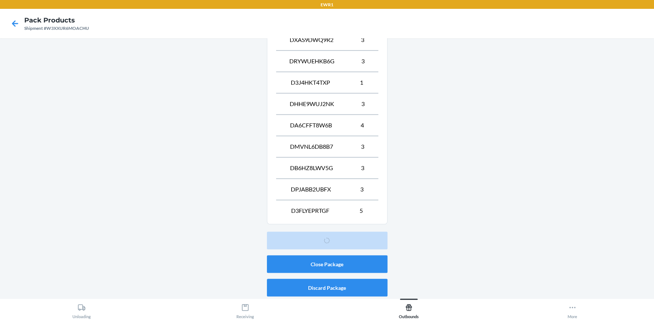
scroll to position [33, 0]
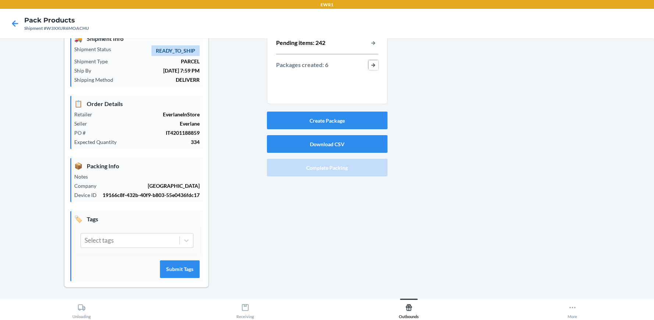
click at [370, 64] on button "button-view-packages-created" at bounding box center [374, 65] width 10 height 10
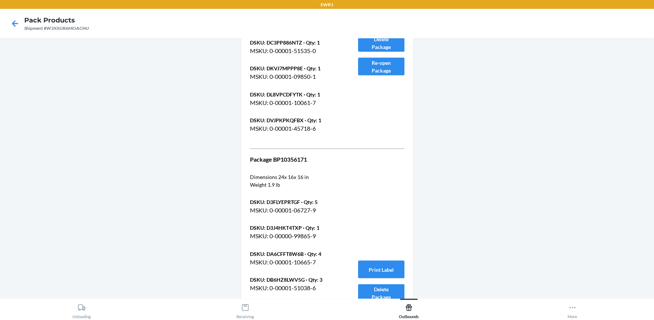
scroll to position [1305, 0]
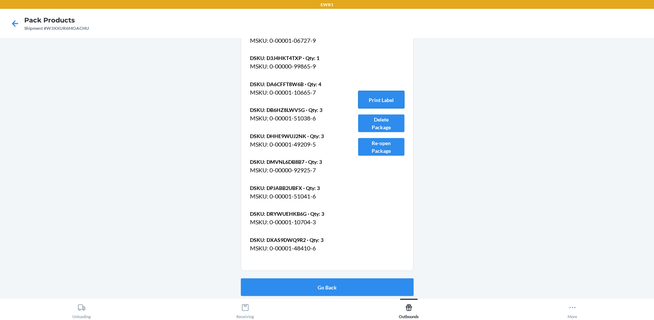
click at [378, 98] on button "Print Label" at bounding box center [381, 100] width 46 height 18
click at [328, 288] on button "Go Back" at bounding box center [327, 287] width 173 height 18
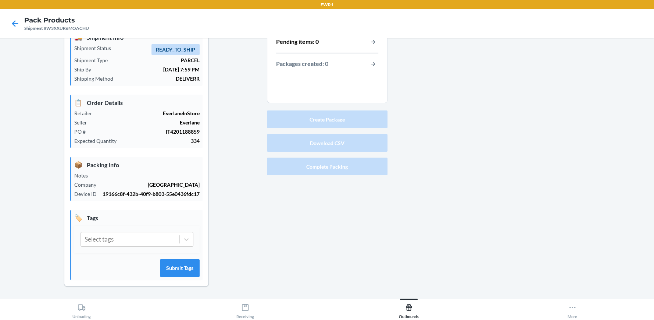
scroll to position [33, 0]
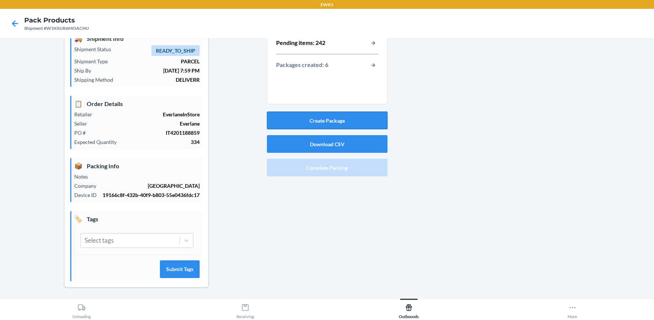
click at [340, 118] on button "Create Package" at bounding box center [327, 120] width 121 height 18
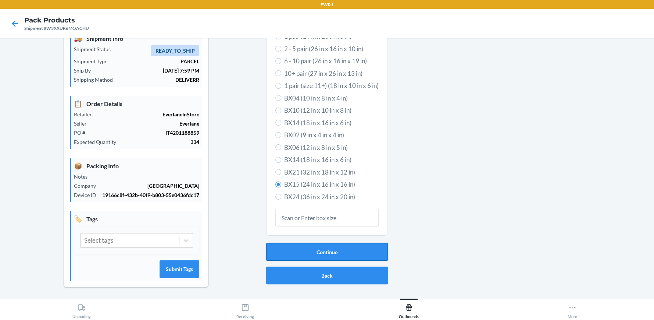
click at [326, 248] on button "Continue" at bounding box center [327, 252] width 122 height 18
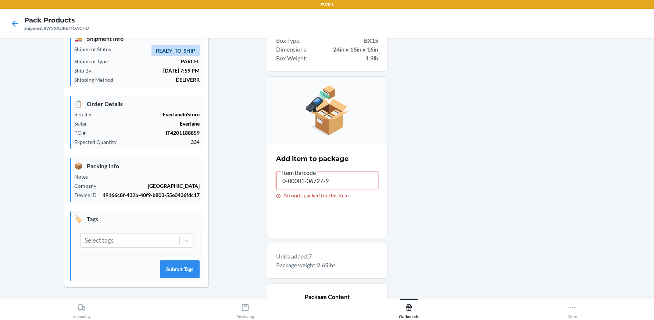
drag, startPoint x: 347, startPoint y: 178, endPoint x: 264, endPoint y: 185, distance: 83.4
click at [267, 185] on section "Add item to package Item Barcode 0-00001-06727-9 All units packed for this item" at bounding box center [327, 191] width 121 height 93
drag, startPoint x: 342, startPoint y: 175, endPoint x: 249, endPoint y: 180, distance: 92.4
click at [251, 180] on div "Shipment Details 🚚 Shipment Info Shipment Status READY_TO_SHIP Shipment Type PA…" at bounding box center [327, 219] width 642 height 417
drag, startPoint x: 618, startPoint y: 42, endPoint x: 653, endPoint y: 26, distance: 38.7
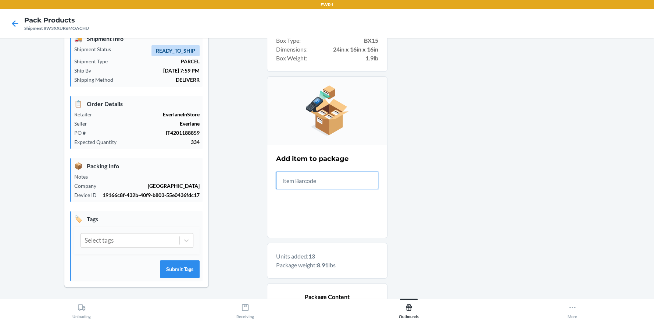
click at [653, 26] on div "EWR1 Pack Products Shipment #W3XXUR6MOACHU Shipment Details 🚚 Shipment Info Shi…" at bounding box center [327, 160] width 654 height 320
click at [653, 26] on nav "Pack Products Shipment #W3XXUR6MOACHU" at bounding box center [327, 23] width 654 height 29
drag, startPoint x: 344, startPoint y: 178, endPoint x: 226, endPoint y: 193, distance: 119.4
click at [226, 193] on div "Shipment Details 🚚 Shipment Info Shipment Status READY_TO_SHIP Shipment Type PA…" at bounding box center [327, 251] width 642 height 481
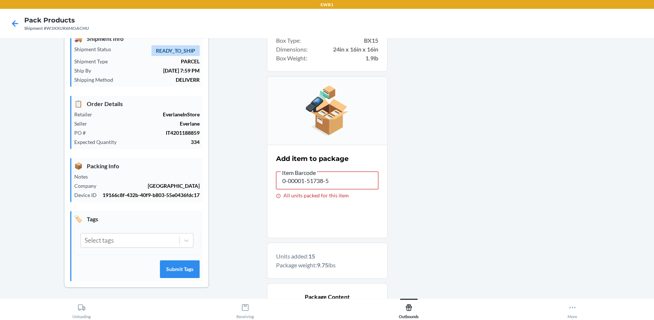
drag, startPoint x: 348, startPoint y: 184, endPoint x: 267, endPoint y: 167, distance: 83.3
click at [267, 167] on section "Add item to package Item Barcode 0-00001-51738-5 All units packed for this item" at bounding box center [327, 191] width 121 height 93
type input "0-00001-45537-3"
drag, startPoint x: 340, startPoint y: 179, endPoint x: 159, endPoint y: 151, distance: 182.8
click at [159, 151] on div "Shipment Details 🚚 Shipment Info Shipment Status READY_TO_SHIP Shipment Type PA…" at bounding box center [327, 251] width 642 height 481
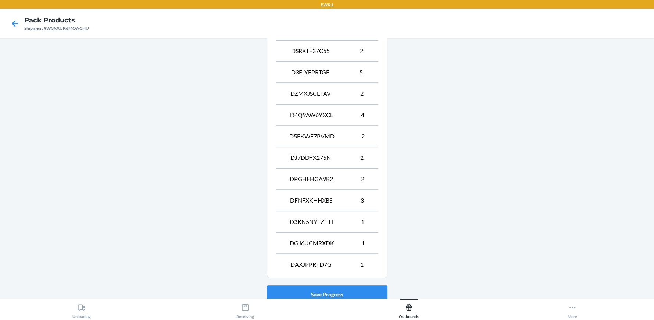
scroll to position [354, 0]
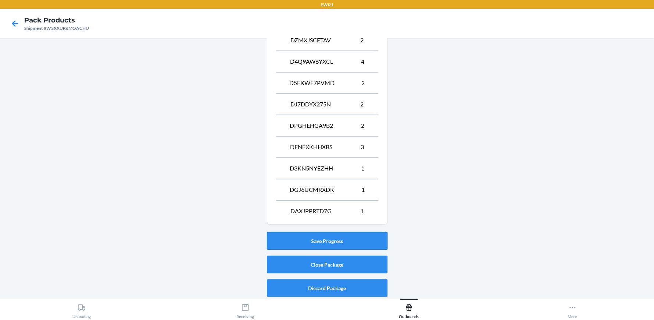
click at [324, 237] on button "Save Progress" at bounding box center [327, 241] width 121 height 18
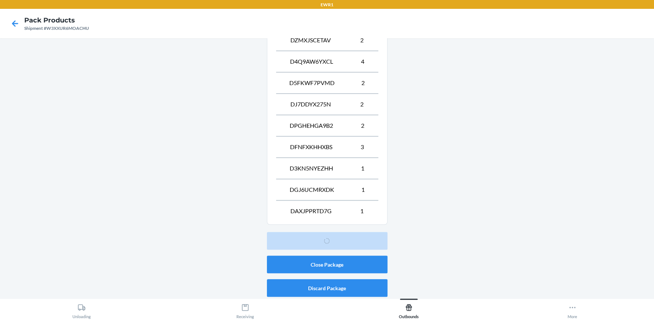
scroll to position [33, 0]
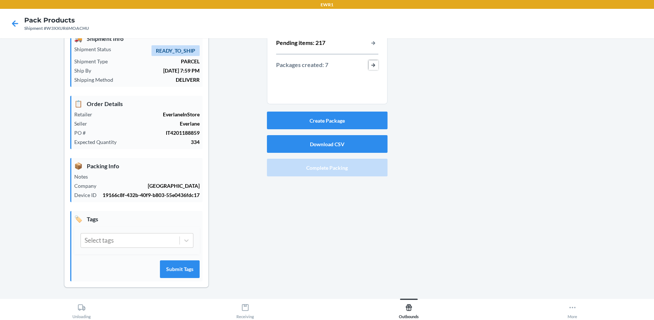
click at [371, 63] on button "button-view-packages-created" at bounding box center [374, 65] width 10 height 10
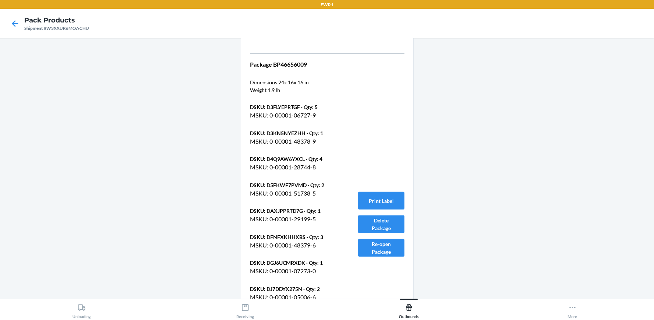
scroll to position [1646, 0]
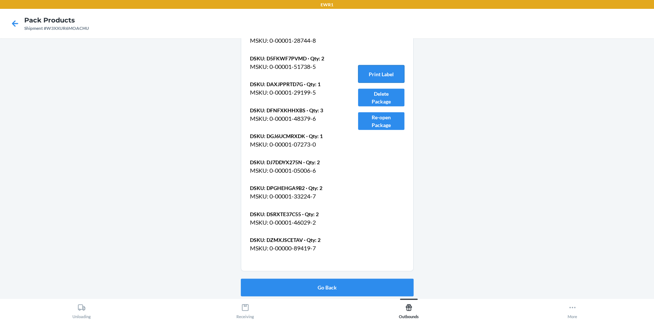
click at [381, 69] on button "Print Label" at bounding box center [381, 74] width 46 height 18
click at [325, 281] on button "Go Back" at bounding box center [327, 287] width 173 height 18
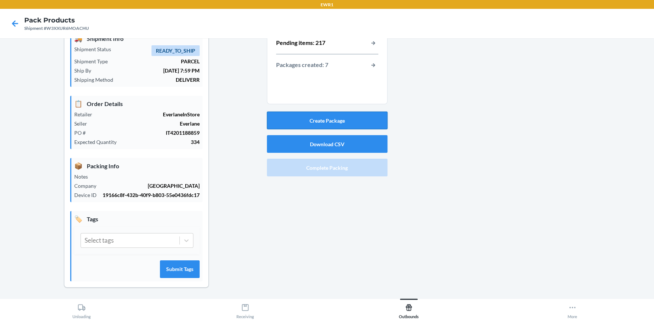
click at [341, 121] on button "Create Package" at bounding box center [327, 120] width 121 height 18
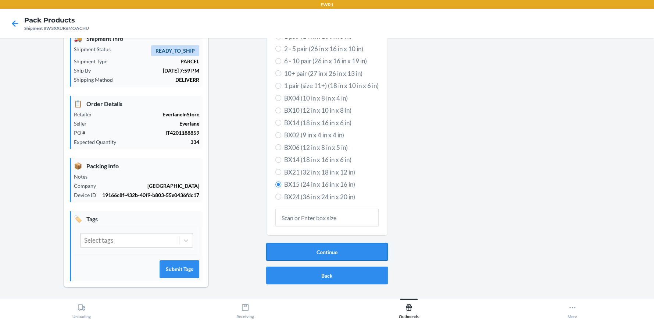
click at [325, 250] on button "Continue" at bounding box center [327, 252] width 122 height 18
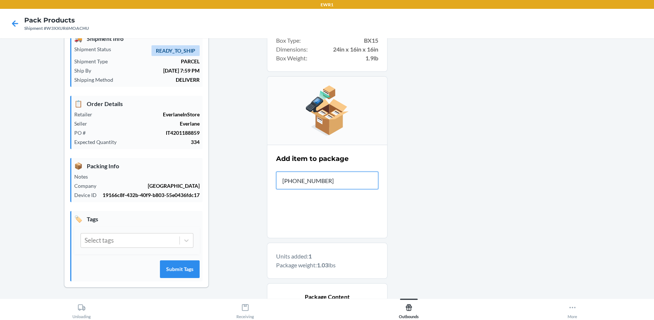
type input "0-00001-107"
type input "0-00001-50"
drag, startPoint x: 335, startPoint y: 184, endPoint x: 228, endPoint y: 197, distance: 108.1
click at [228, 197] on div "Shipment Details 🚚 Shipment Info Shipment Status READY_TO_SHIP Shipment Type PA…" at bounding box center [327, 219] width 642 height 417
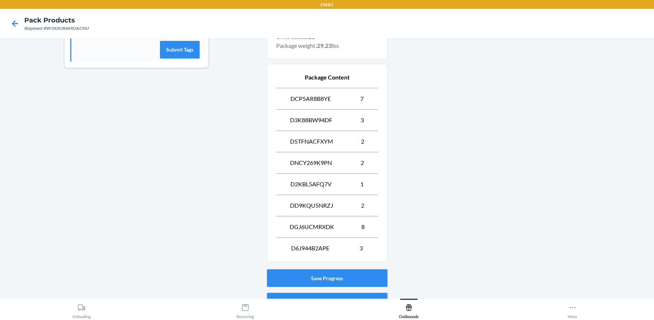
scroll to position [290, 0]
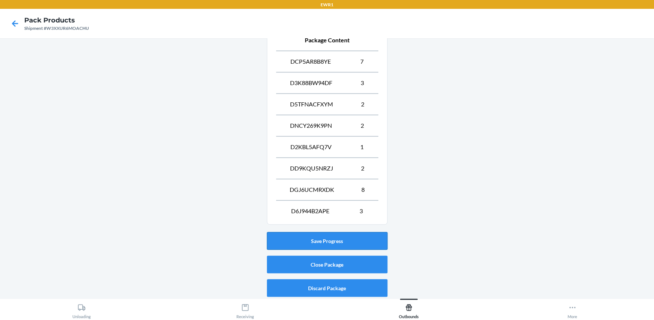
click at [331, 237] on button "Save Progress" at bounding box center [327, 241] width 121 height 18
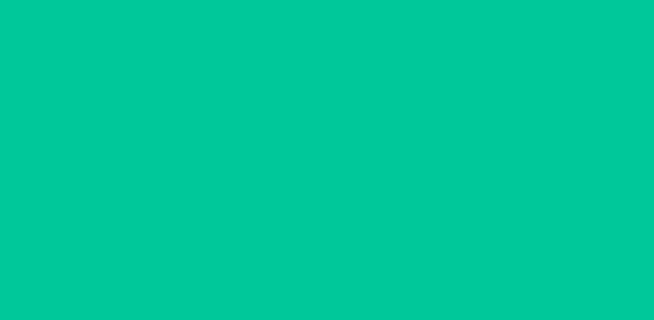
scroll to position [33, 0]
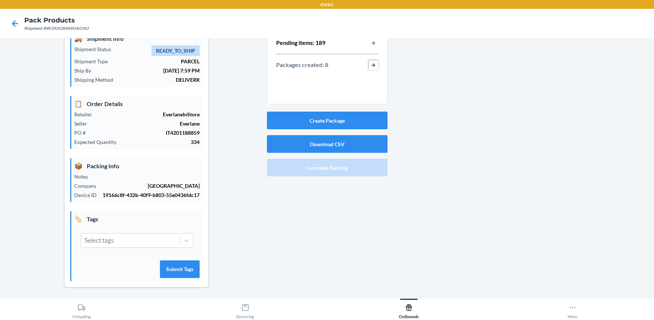
click at [373, 65] on button "button-view-packages-created" at bounding box center [374, 65] width 10 height 10
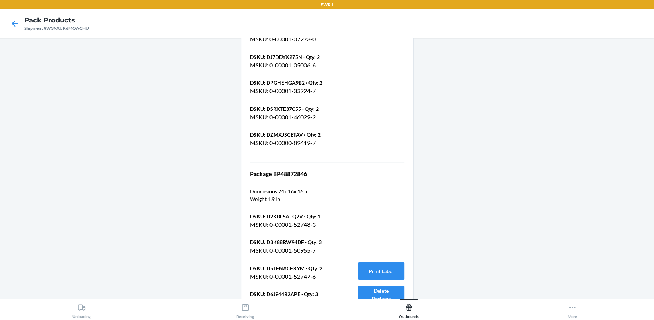
scroll to position [1909, 0]
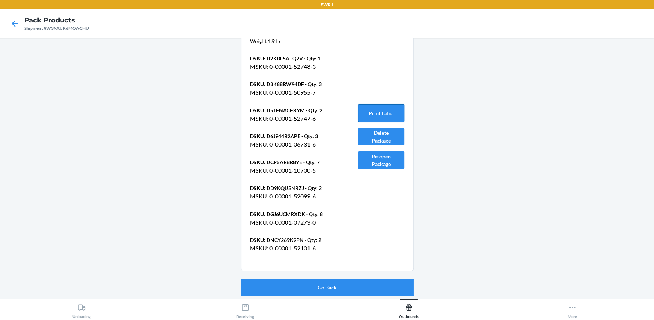
click at [374, 113] on button "Print Label" at bounding box center [381, 113] width 46 height 18
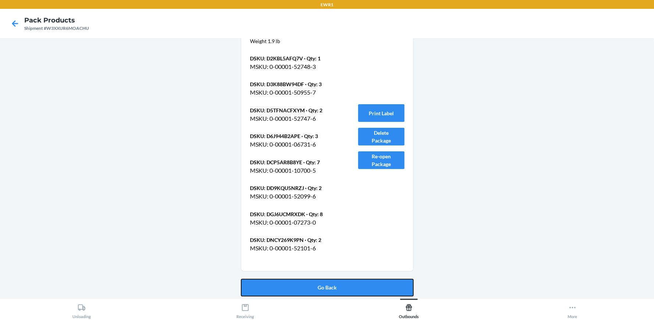
click at [314, 286] on button "Go Back" at bounding box center [327, 287] width 173 height 18
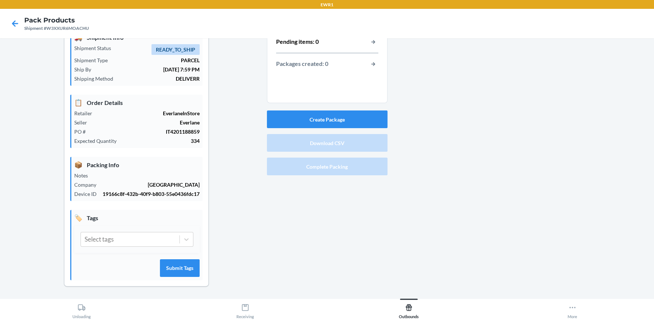
scroll to position [33, 0]
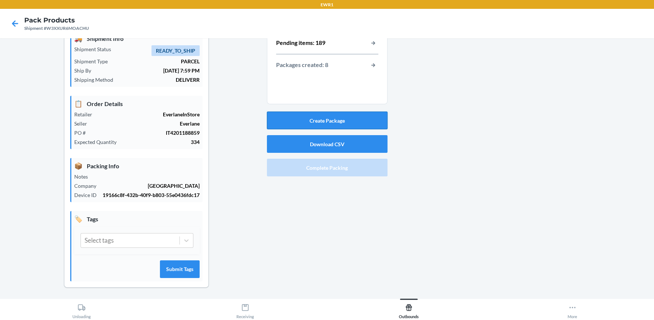
click at [314, 117] on button "Create Package" at bounding box center [327, 120] width 121 height 18
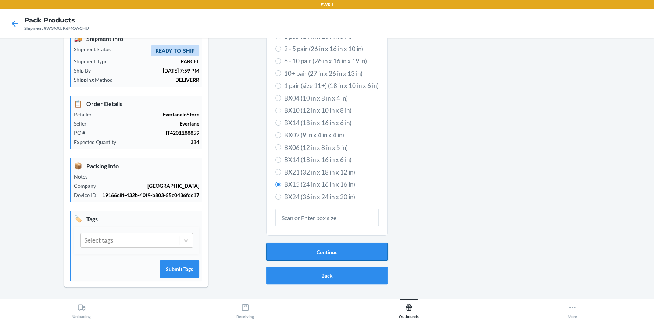
click at [337, 250] on button "Continue" at bounding box center [327, 252] width 122 height 18
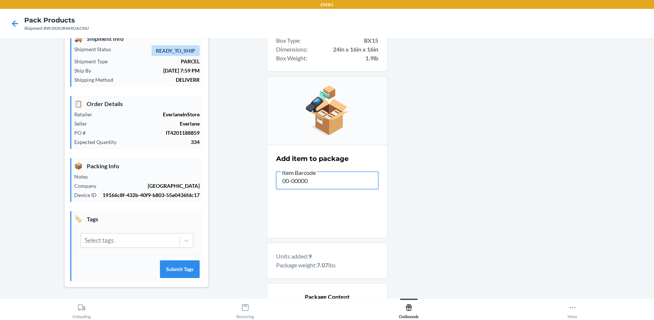
type input "00-00000-"
drag, startPoint x: 331, startPoint y: 179, endPoint x: 246, endPoint y: 182, distance: 85.7
click at [246, 183] on div "Shipment Details 🚚 Shipment Info Shipment Status READY_TO_SHIP Shipment Type PA…" at bounding box center [327, 251] width 642 height 481
type input "0"
drag, startPoint x: 336, startPoint y: 179, endPoint x: 270, endPoint y: 184, distance: 66.0
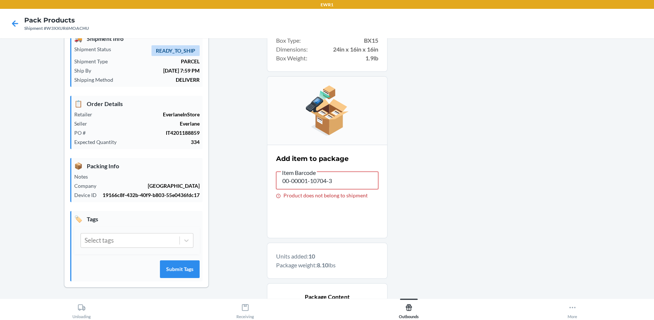
click at [270, 184] on section "Add item to package Item Barcode 00-00001-10704-3 Product does not belong to sh…" at bounding box center [327, 191] width 121 height 93
type input "0"
drag, startPoint x: 334, startPoint y: 181, endPoint x: 181, endPoint y: 201, distance: 154.6
click at [181, 201] on div "Shipment Details 🚚 Shipment Info Shipment Status READY_TO_SHIP Shipment Type PA…" at bounding box center [327, 262] width 642 height 502
type input "0-0000"
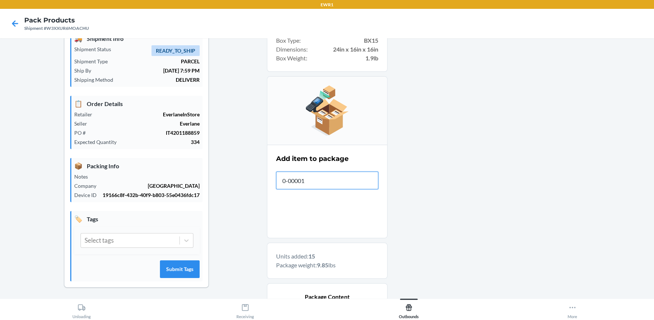
type input "0-00001-"
